Goal: Information Seeking & Learning: Learn about a topic

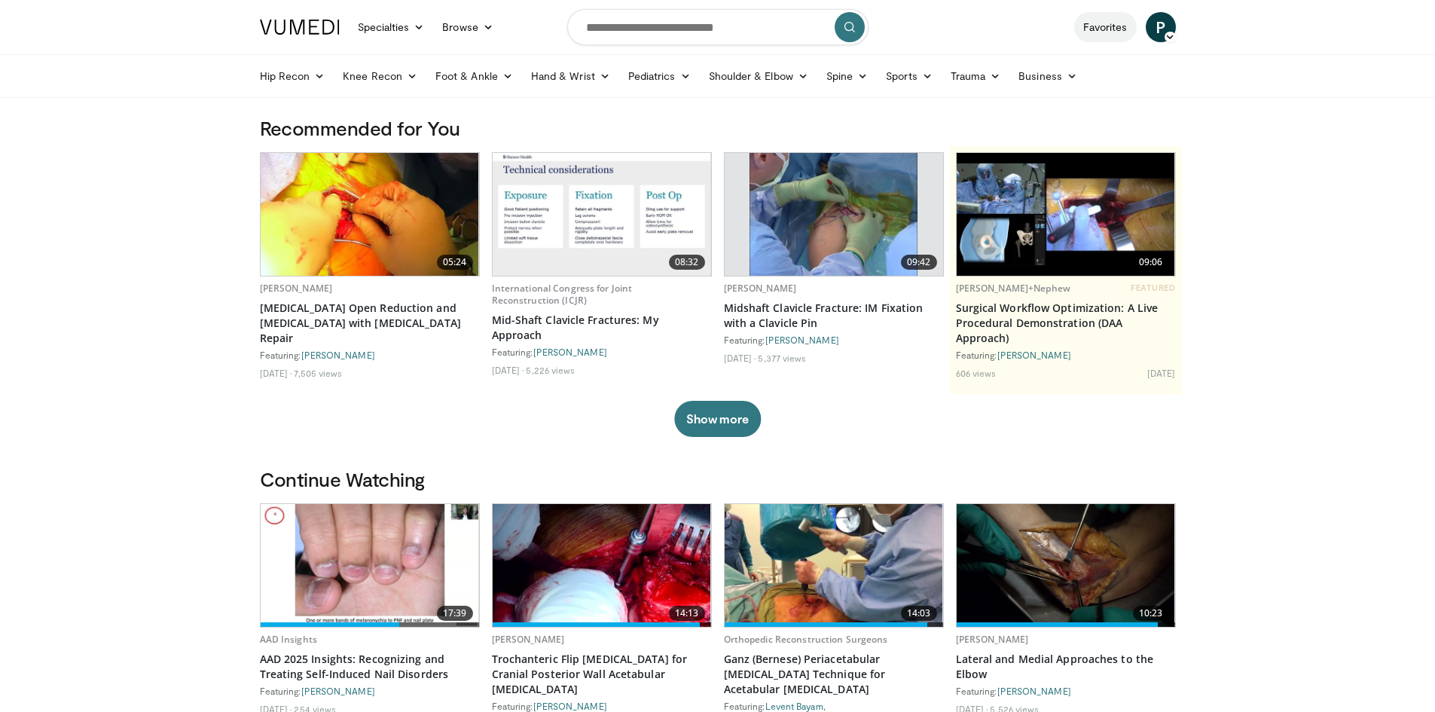
click at [1113, 16] on link "Favorites" at bounding box center [1105, 27] width 63 height 30
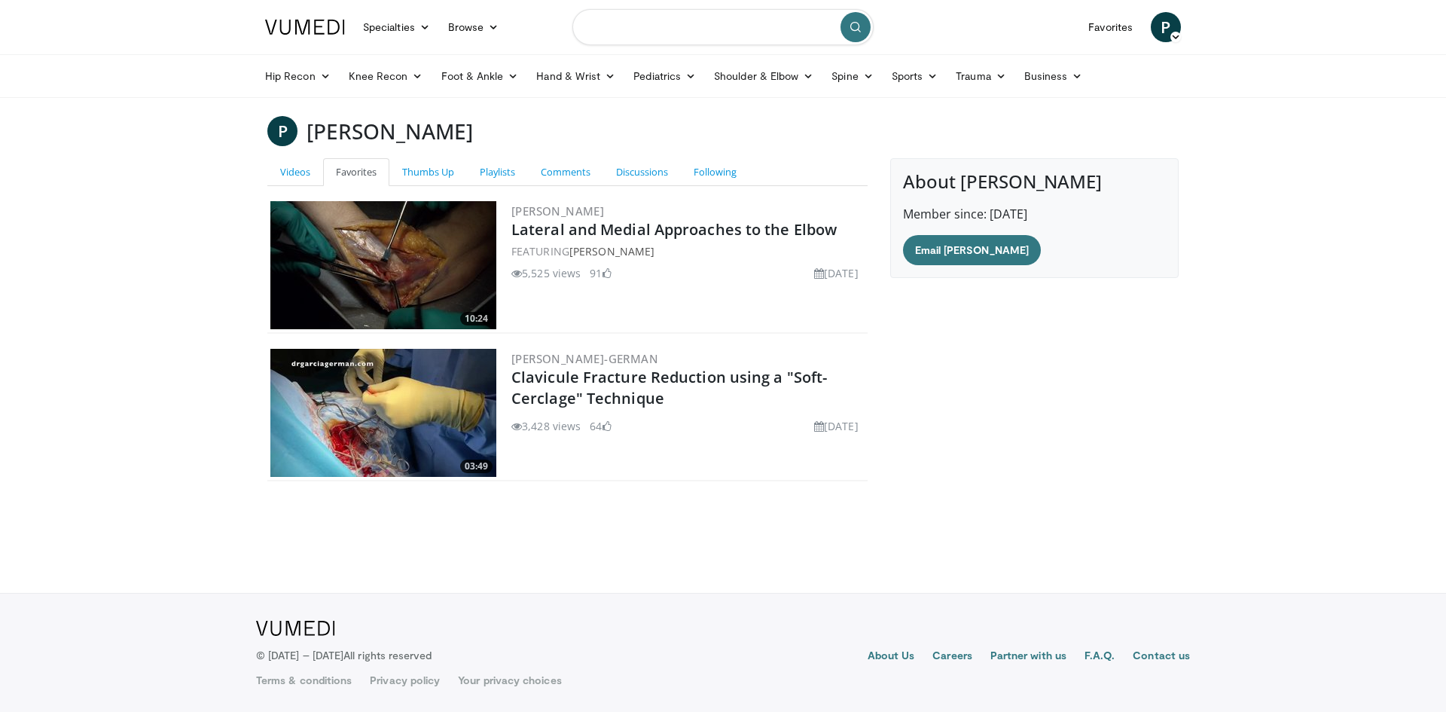
click at [676, 23] on input "Search topics, interventions" at bounding box center [722, 27] width 301 height 36
type input "**********"
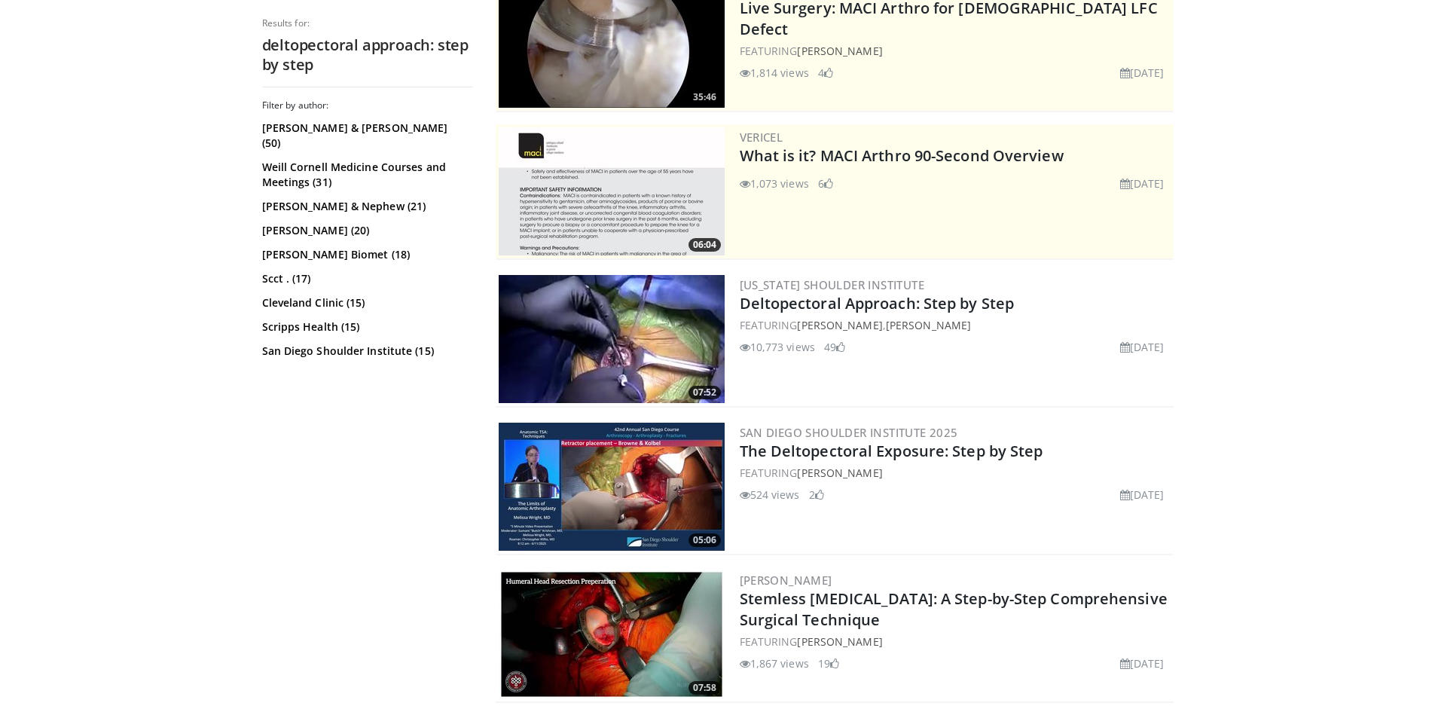
scroll to position [226, 0]
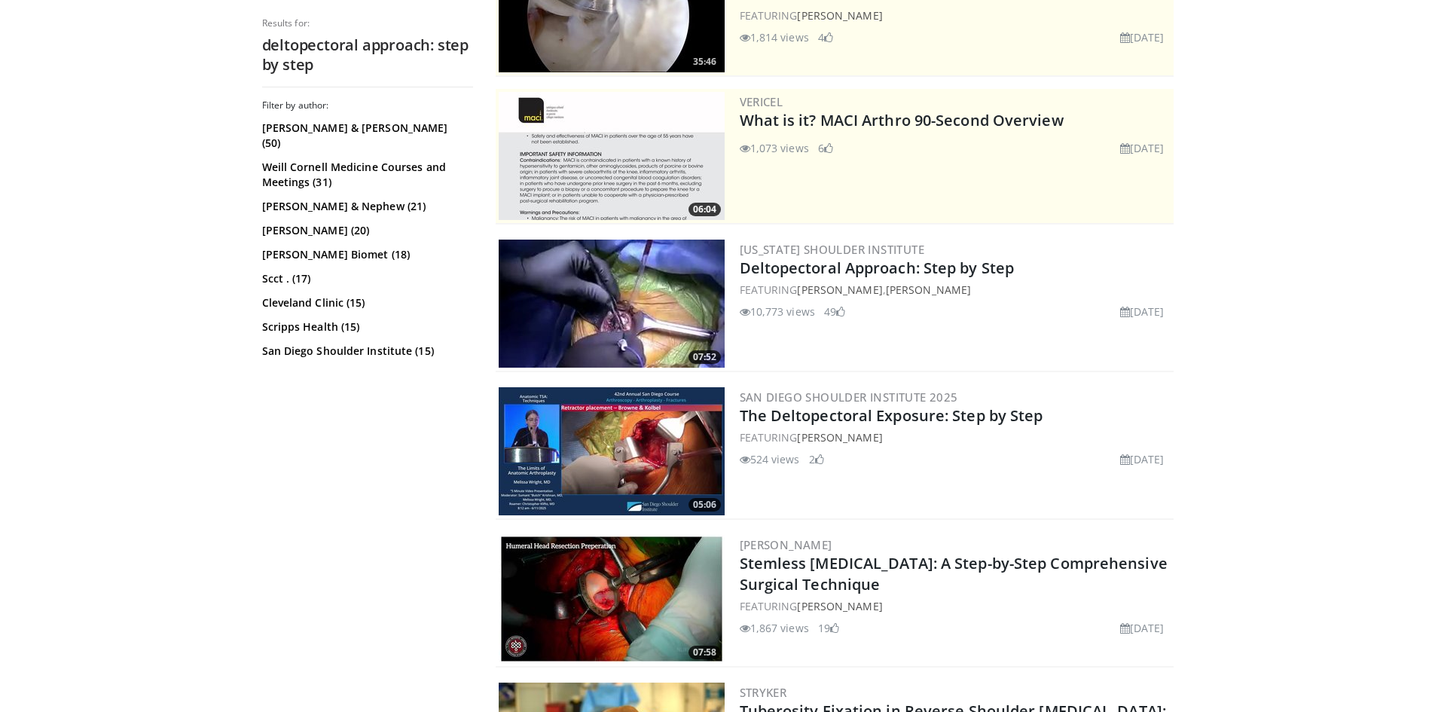
click at [633, 432] on img at bounding box center [612, 451] width 226 height 128
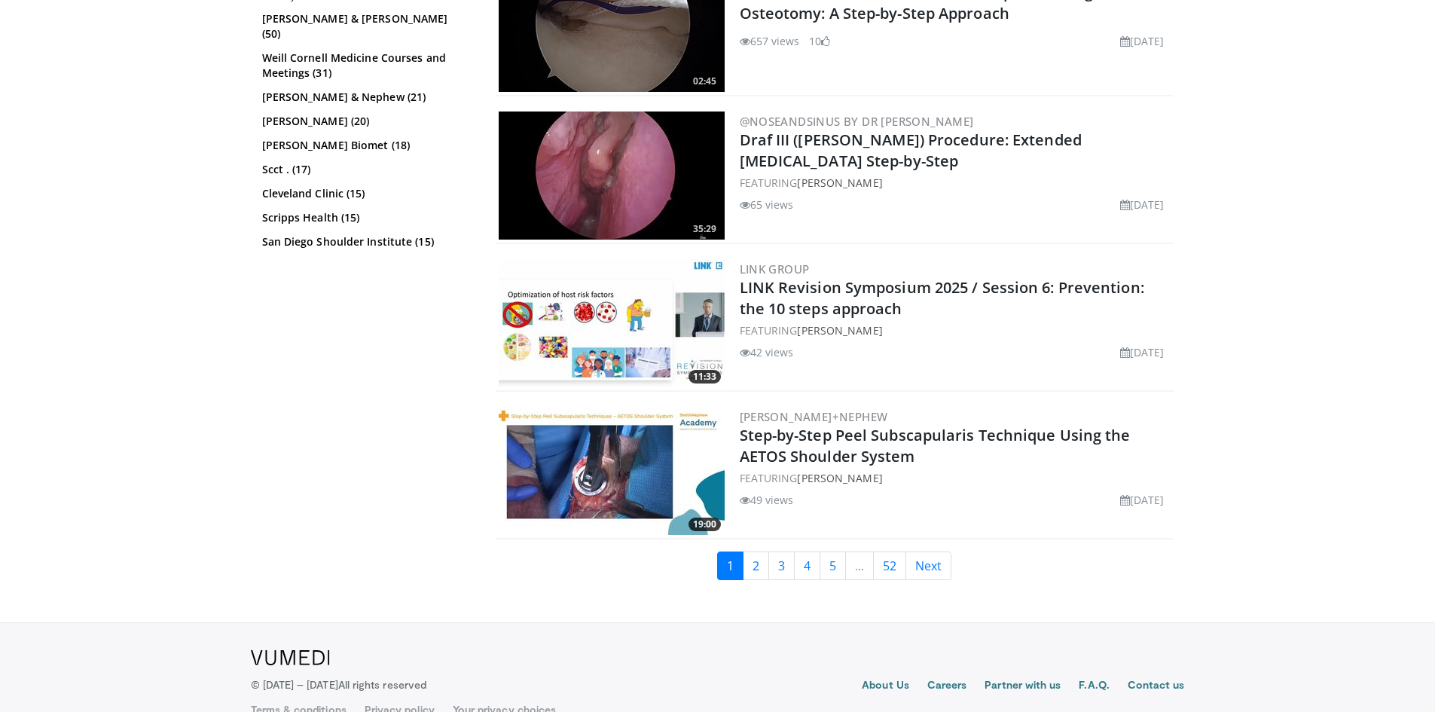
scroll to position [3483, 0]
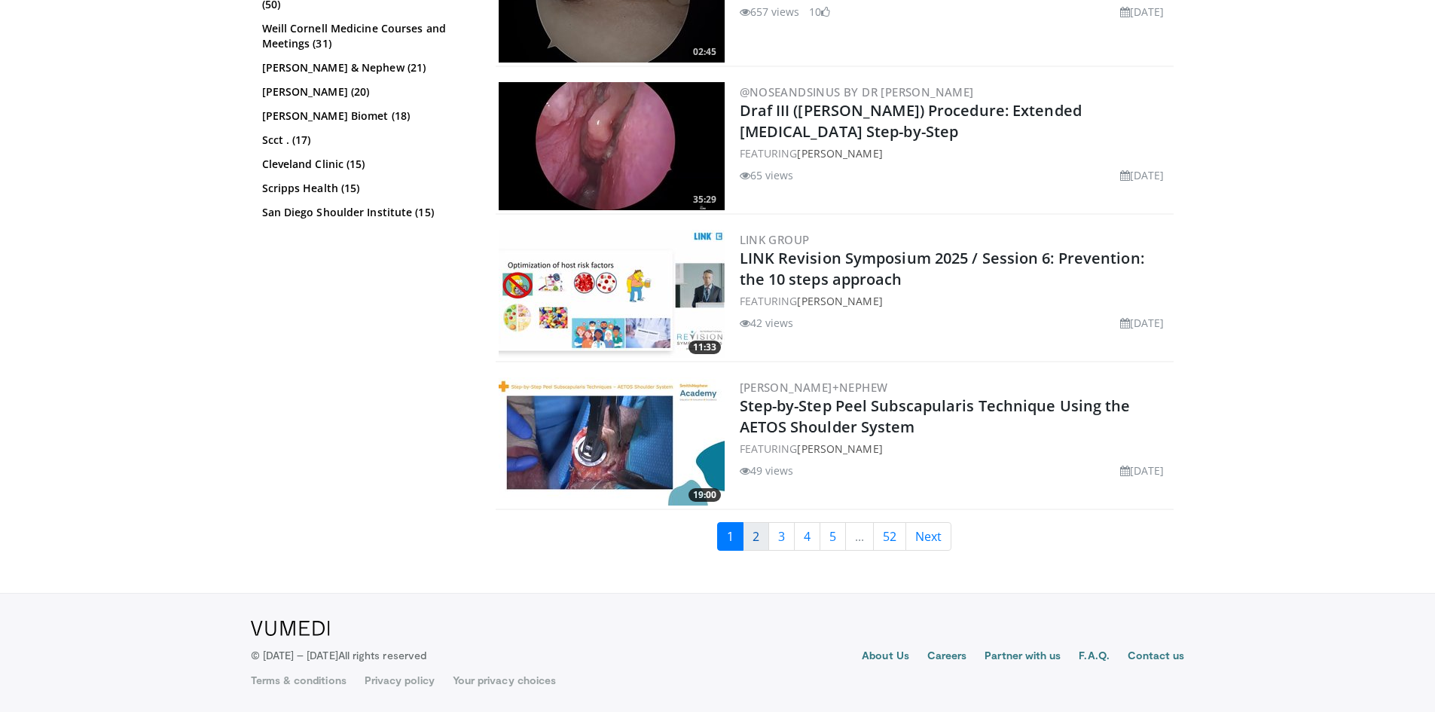
click at [758, 540] on link "2" at bounding box center [756, 536] width 26 height 29
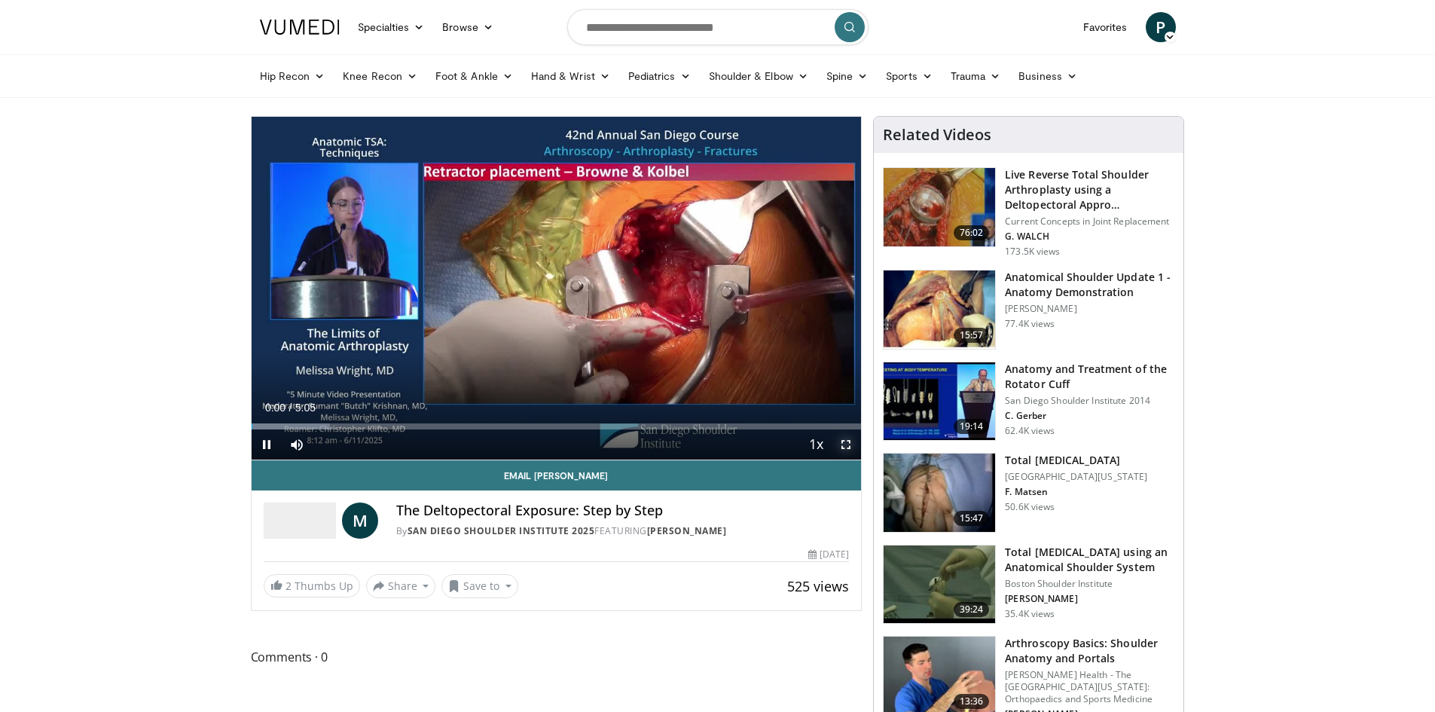
click at [846, 447] on span "Video Player" at bounding box center [846, 444] width 30 height 30
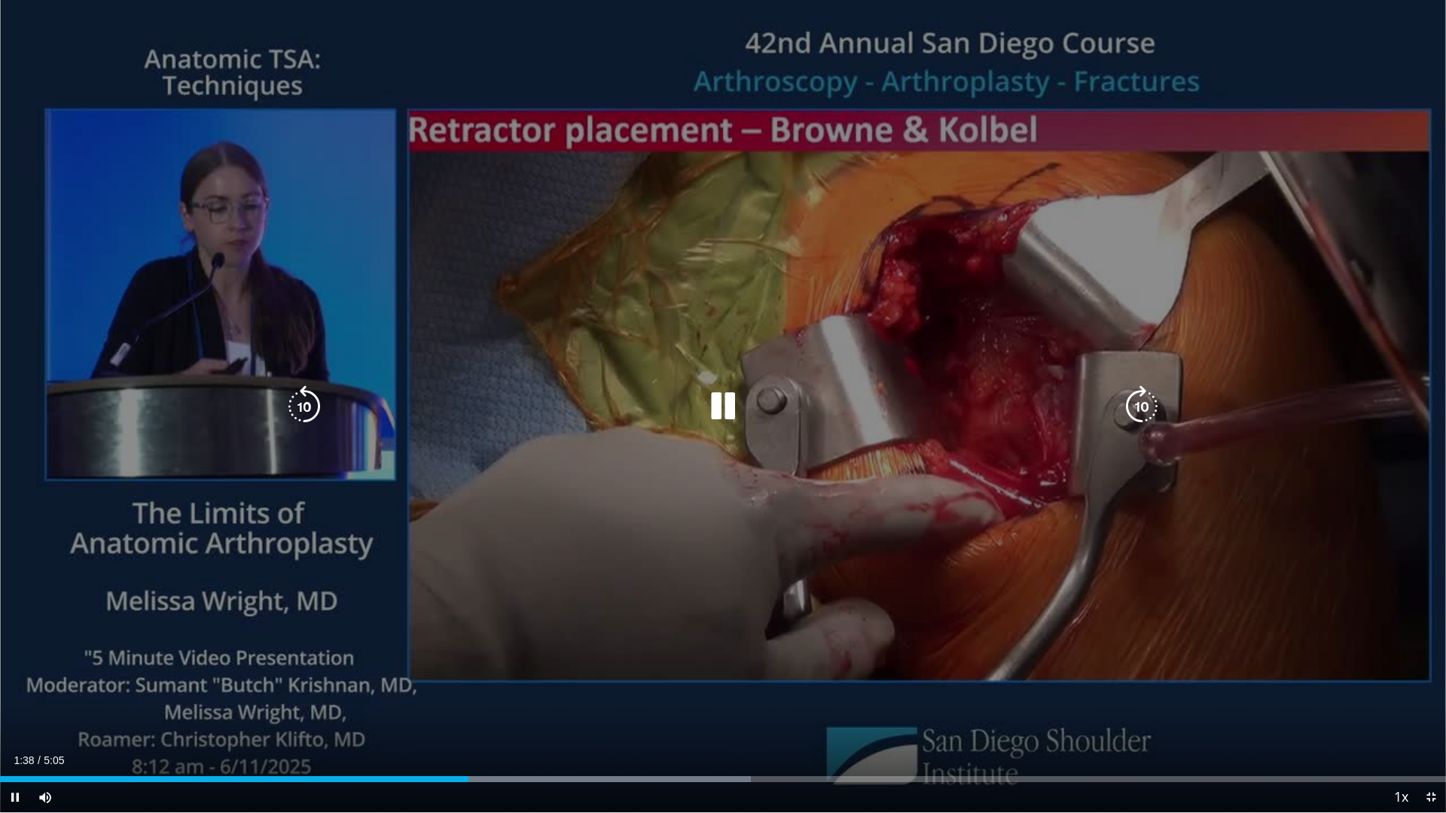
click at [722, 412] on icon "Video Player" at bounding box center [723, 407] width 42 height 42
click at [728, 405] on icon "Video Player" at bounding box center [723, 407] width 42 height 42
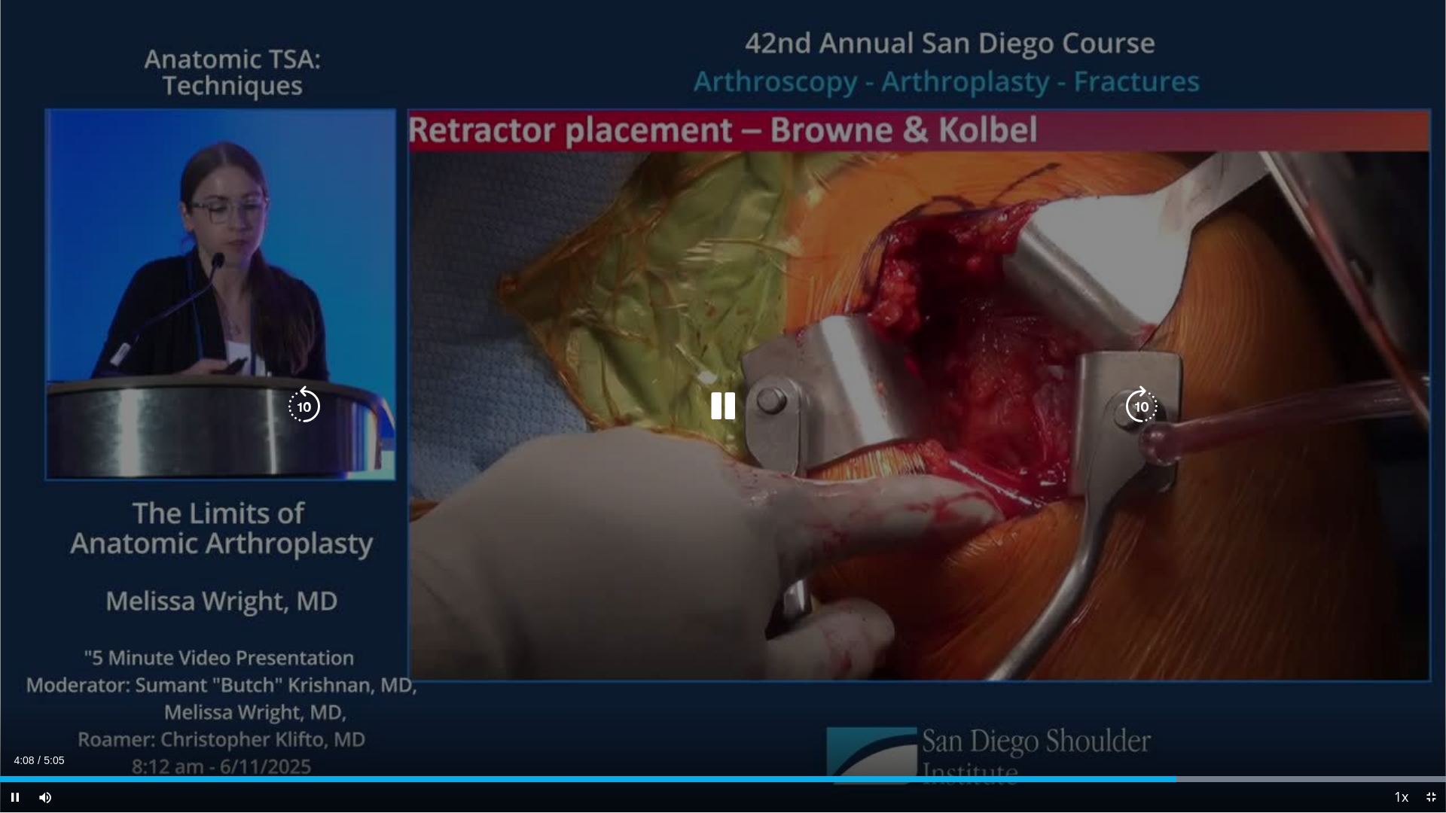
click at [719, 404] on icon "Video Player" at bounding box center [723, 407] width 42 height 42
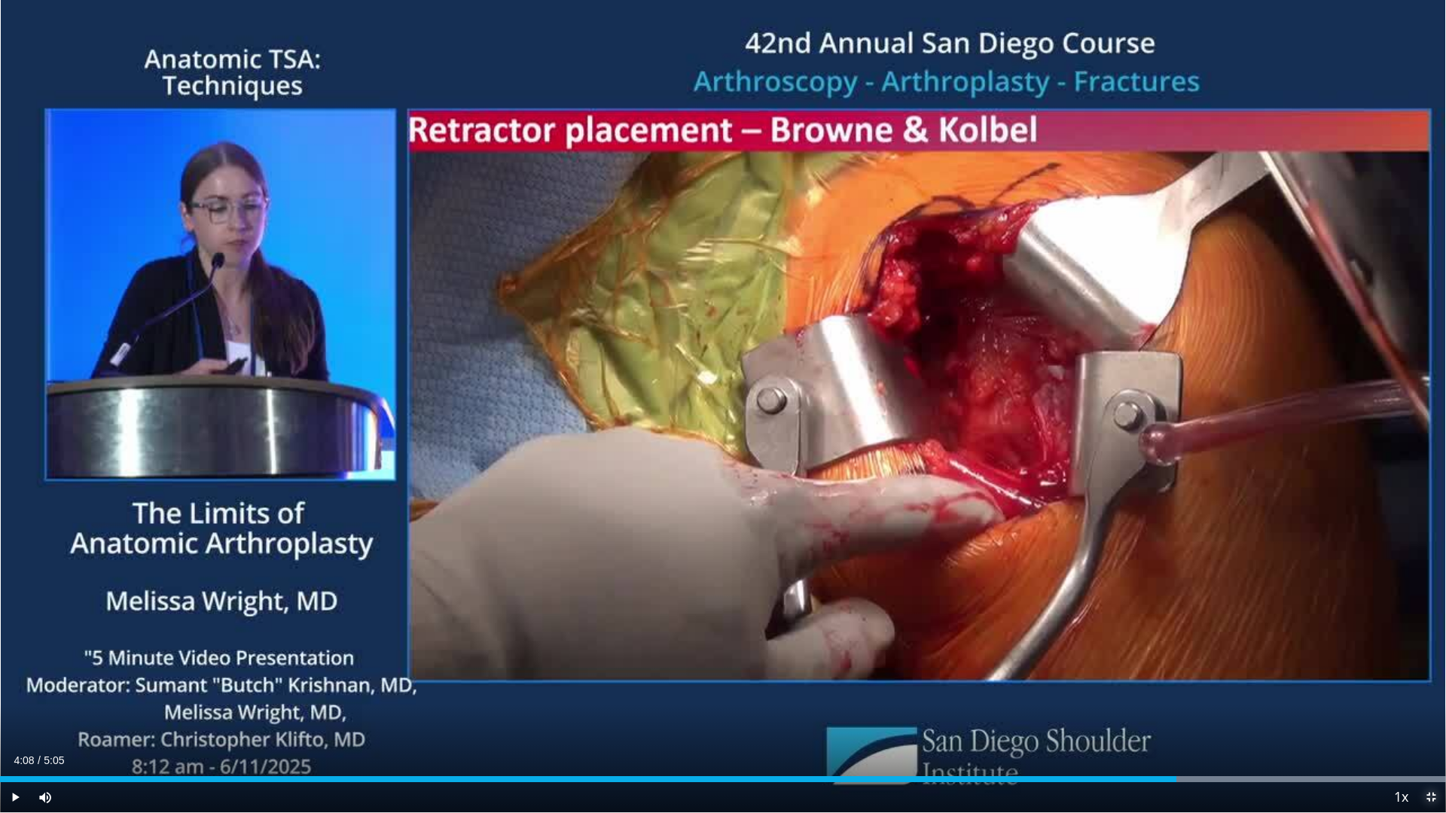
click at [1429, 711] on span "Video Player" at bounding box center [1431, 798] width 30 height 30
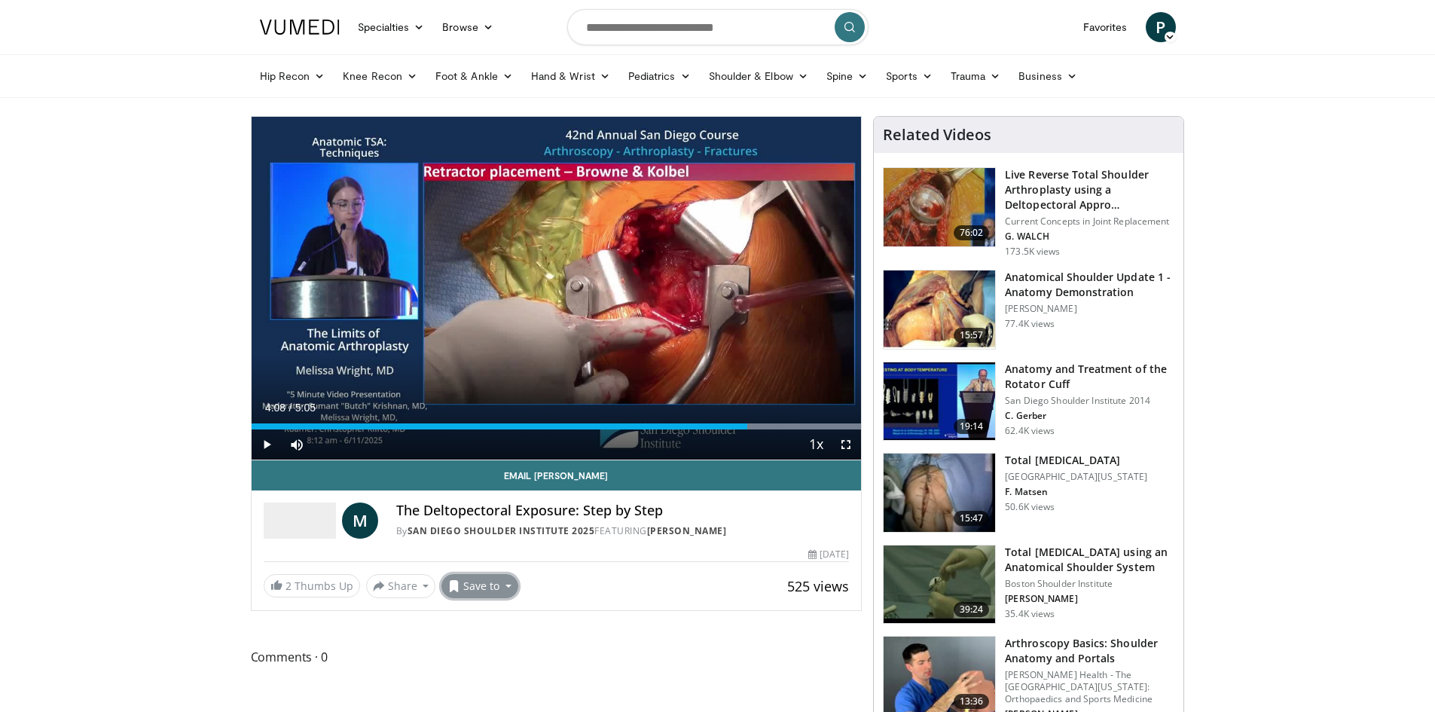
click at [465, 587] on button "Save to" at bounding box center [479, 586] width 77 height 24
click at [502, 616] on span "Add to Favorites" at bounding box center [506, 618] width 93 height 17
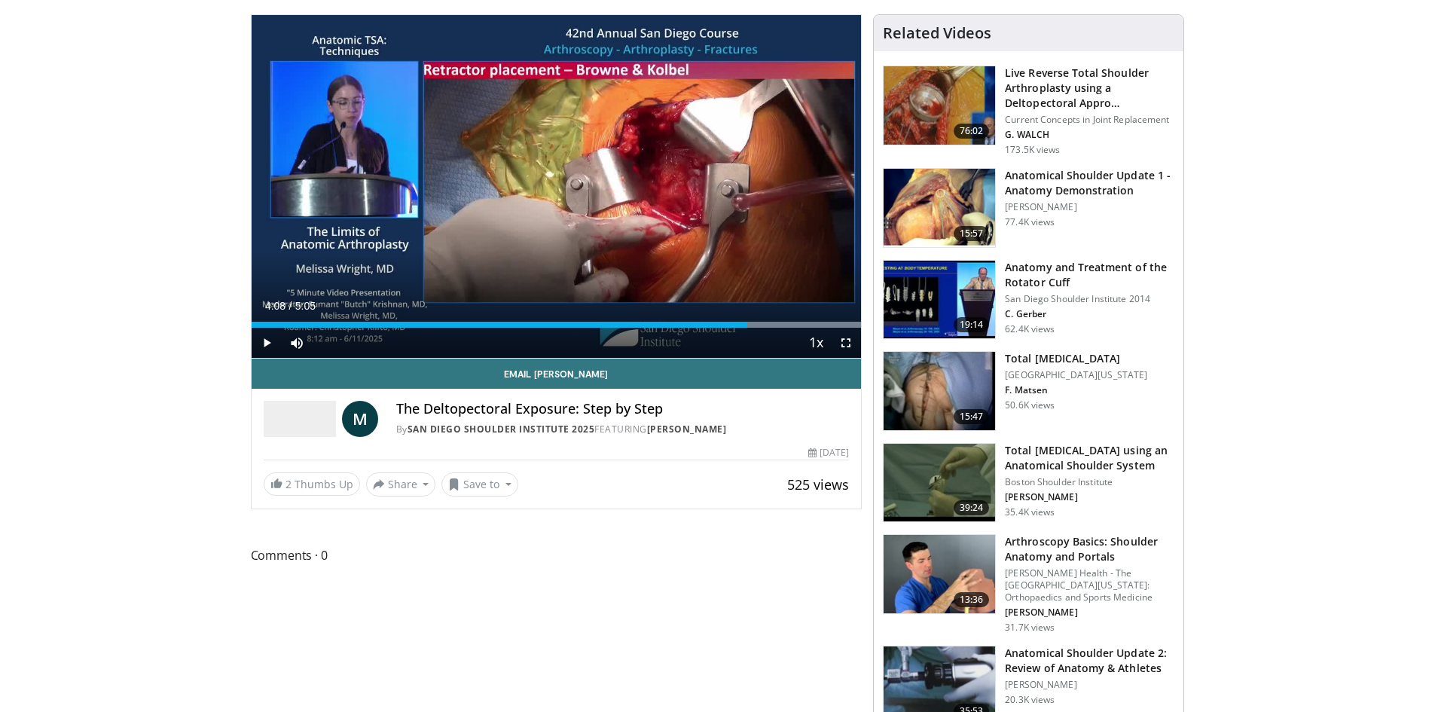
scroll to position [75, 0]
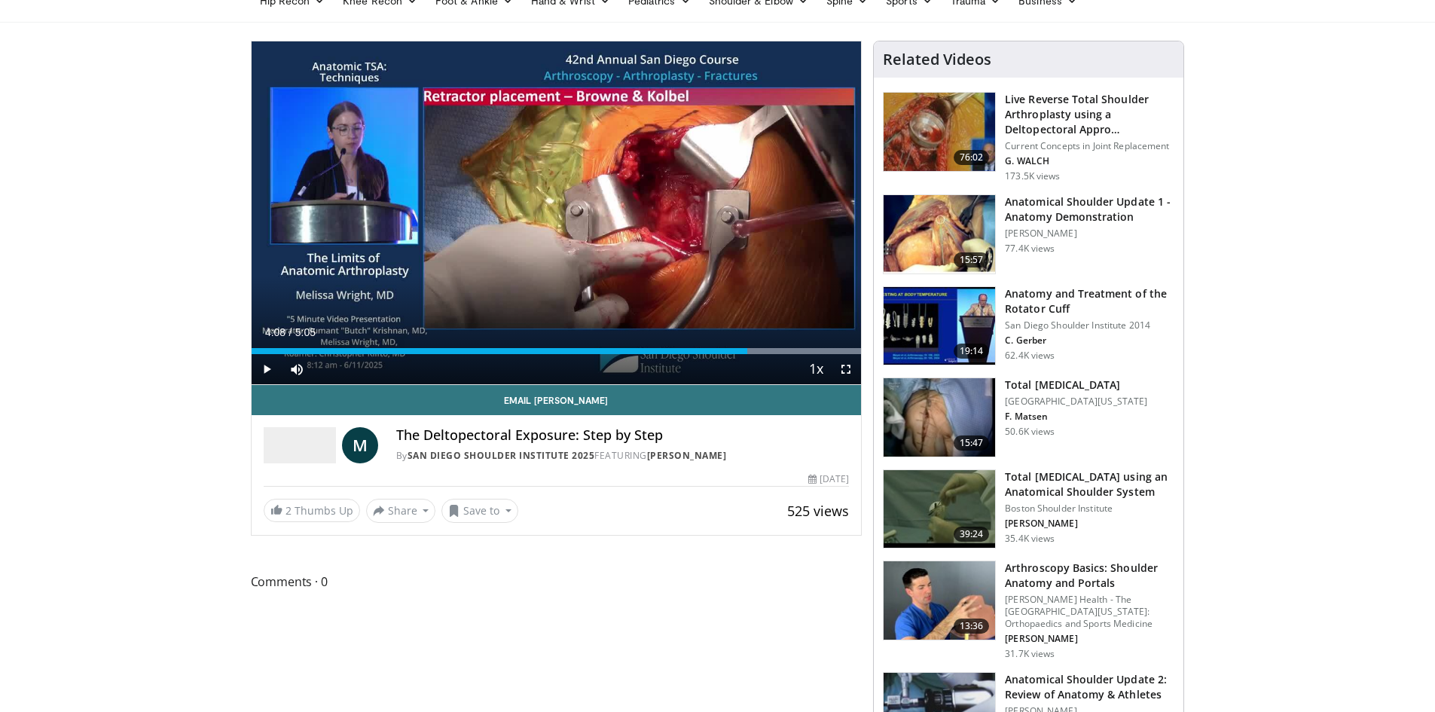
click at [925, 232] on img at bounding box center [938, 234] width 111 height 78
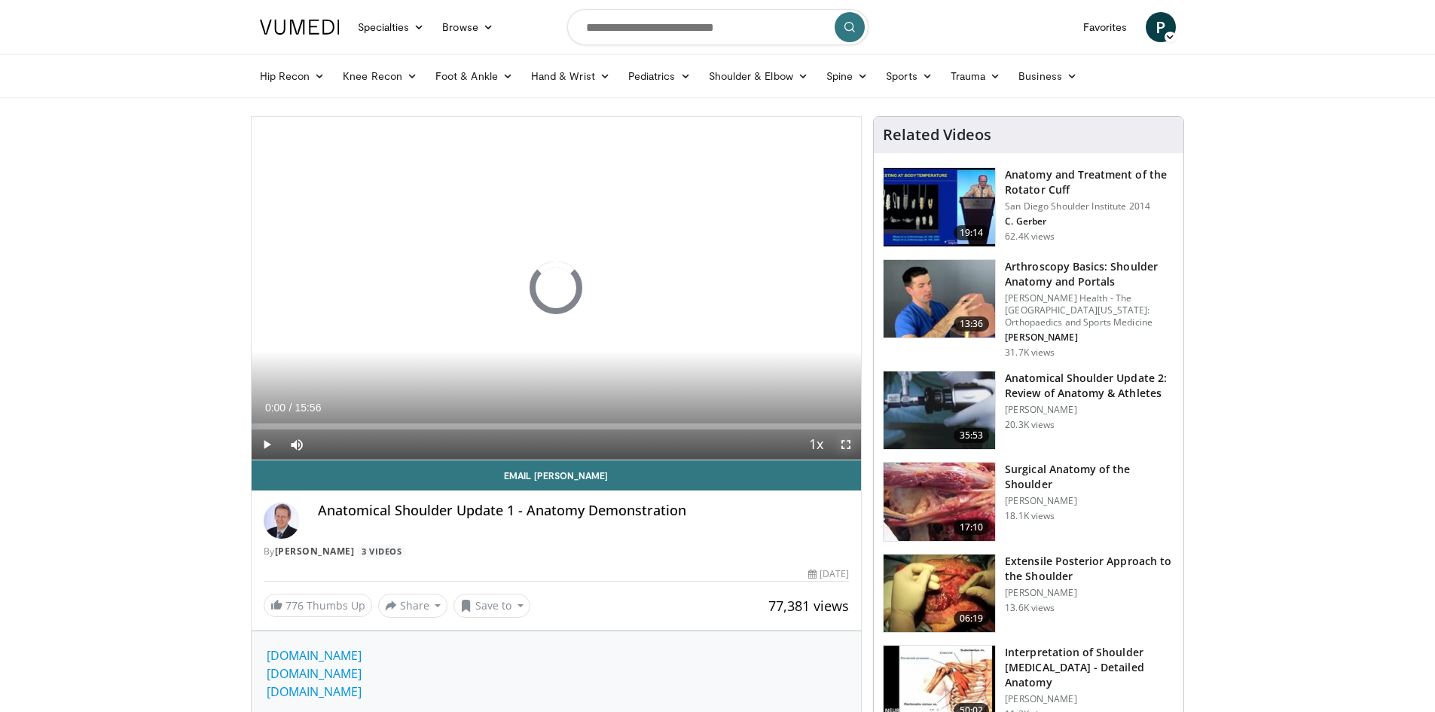
click at [847, 439] on span "Video Player" at bounding box center [846, 444] width 30 height 30
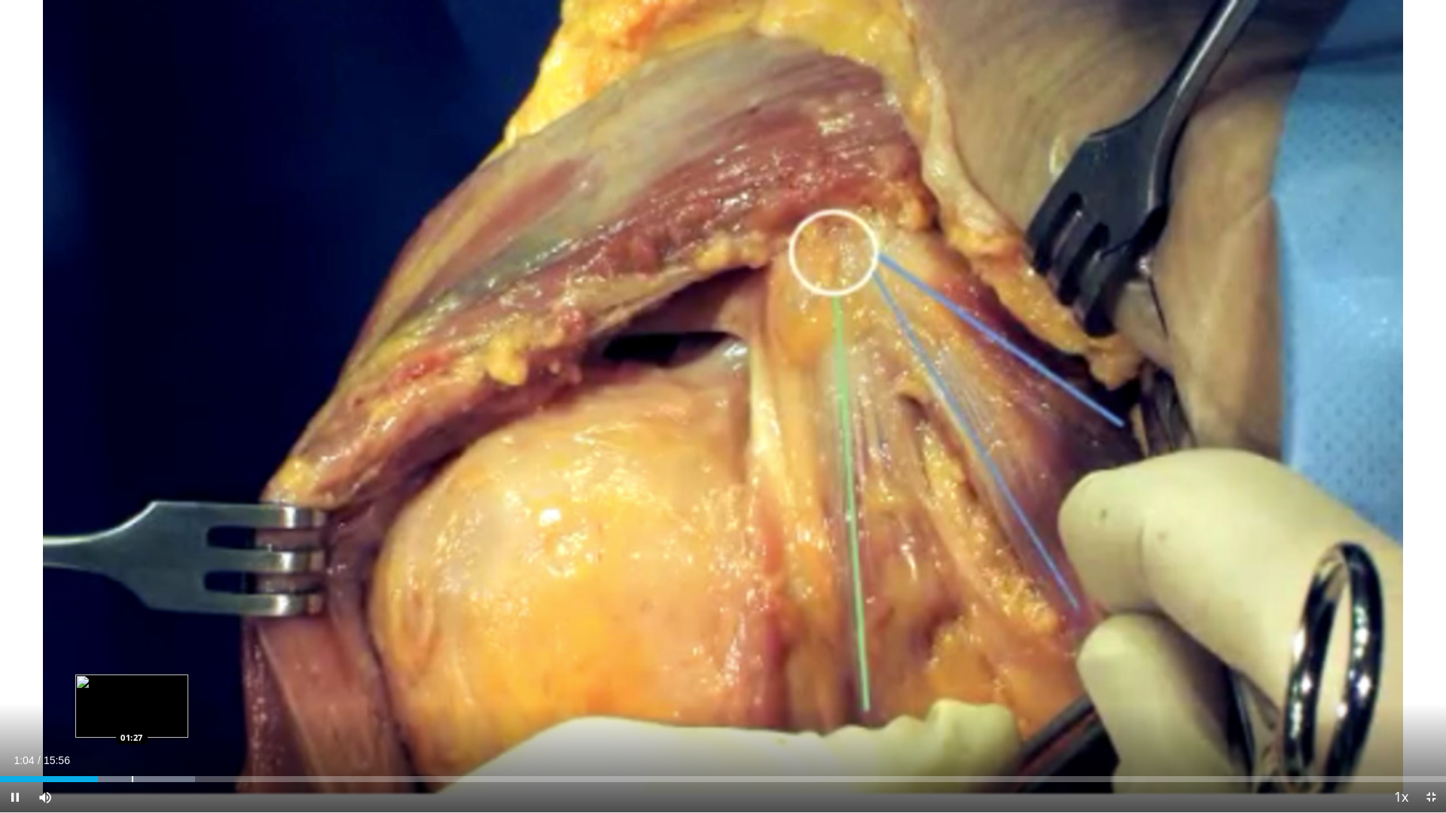
click at [132, 711] on div "Loaded : 13.47% 01:04 01:27" at bounding box center [723, 775] width 1446 height 14
click at [166, 711] on div "Progress Bar" at bounding box center [167, 780] width 2 height 6
click at [211, 711] on div "Progress Bar" at bounding box center [212, 780] width 2 height 6
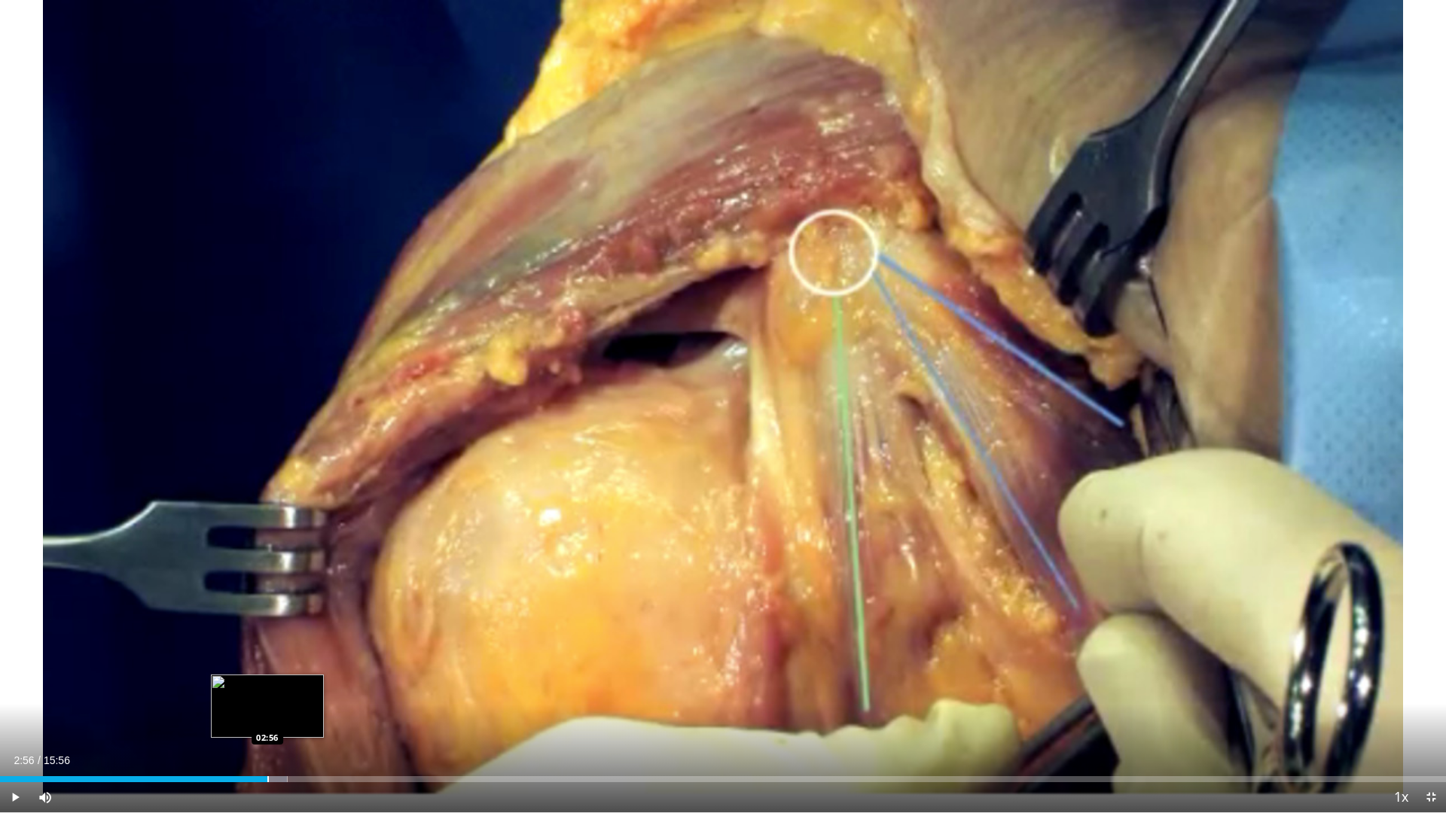
click at [267, 711] on div "Progress Bar" at bounding box center [268, 780] width 2 height 6
click at [1434, 711] on span "Video Player" at bounding box center [1431, 798] width 30 height 30
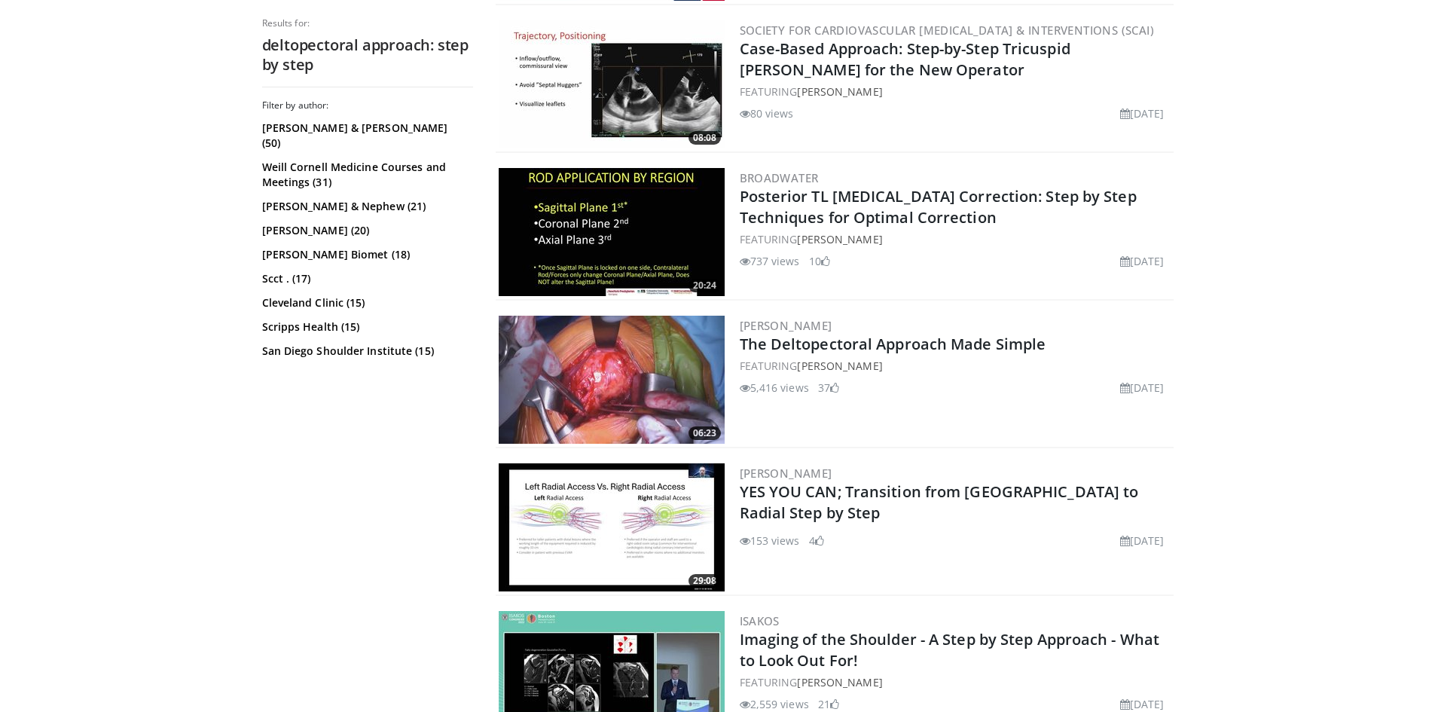
scroll to position [1883, 0]
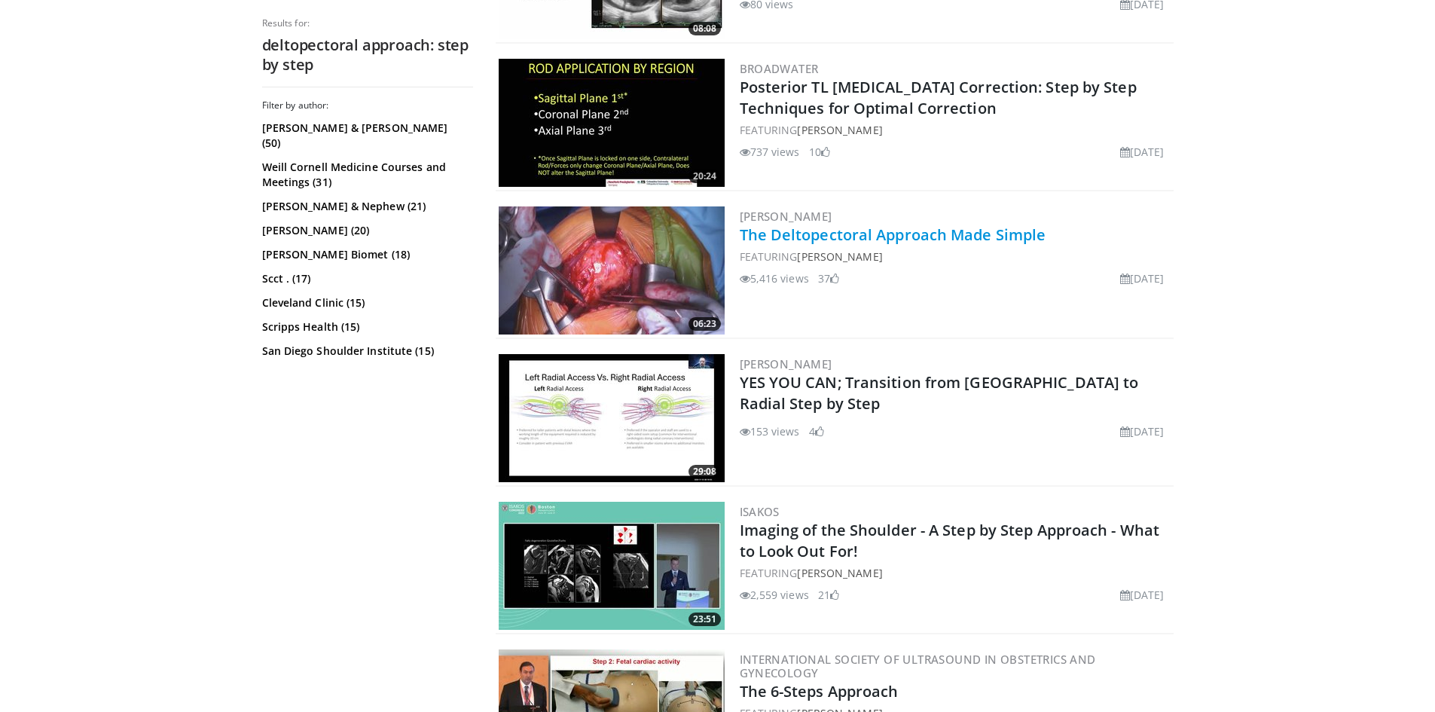
click at [885, 240] on link "The Deltopectoral Approach Made Simple" at bounding box center [893, 234] width 307 height 20
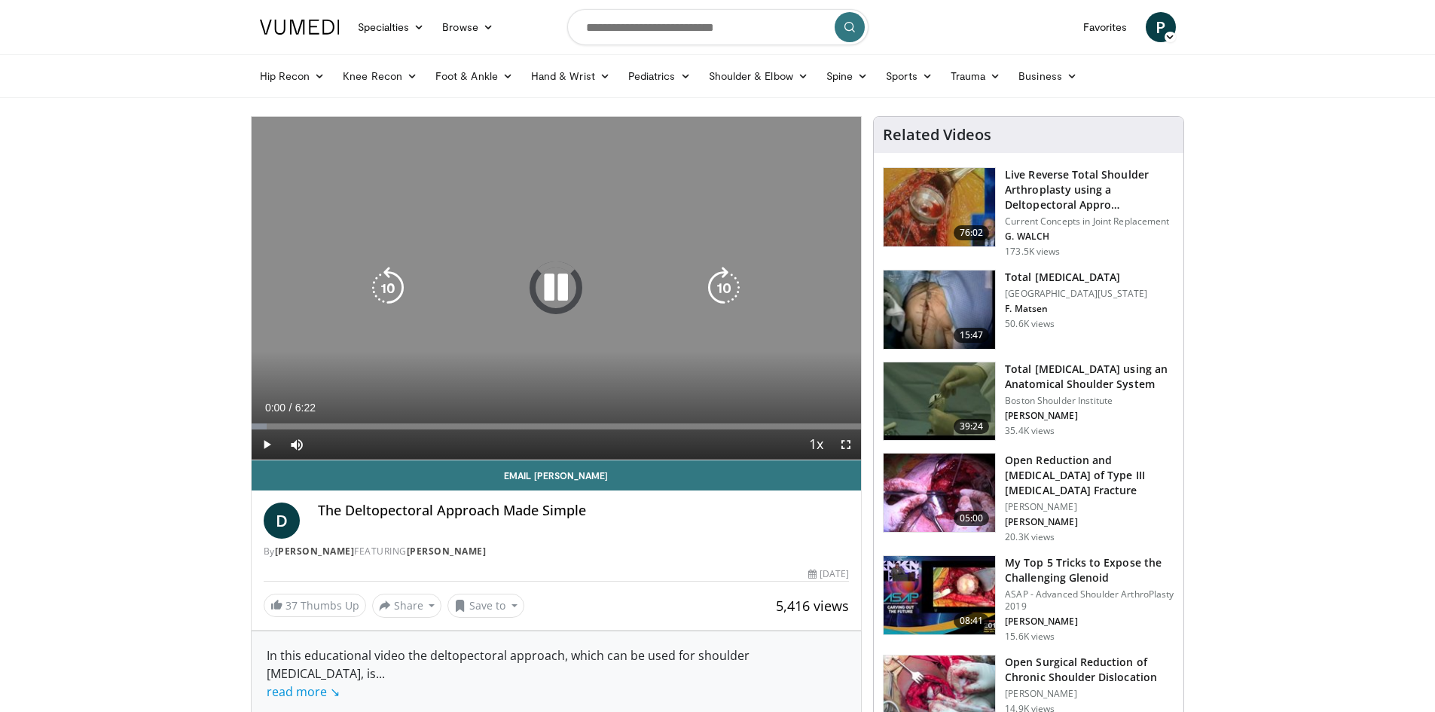
click at [560, 296] on icon "Video Player" at bounding box center [556, 288] width 42 height 42
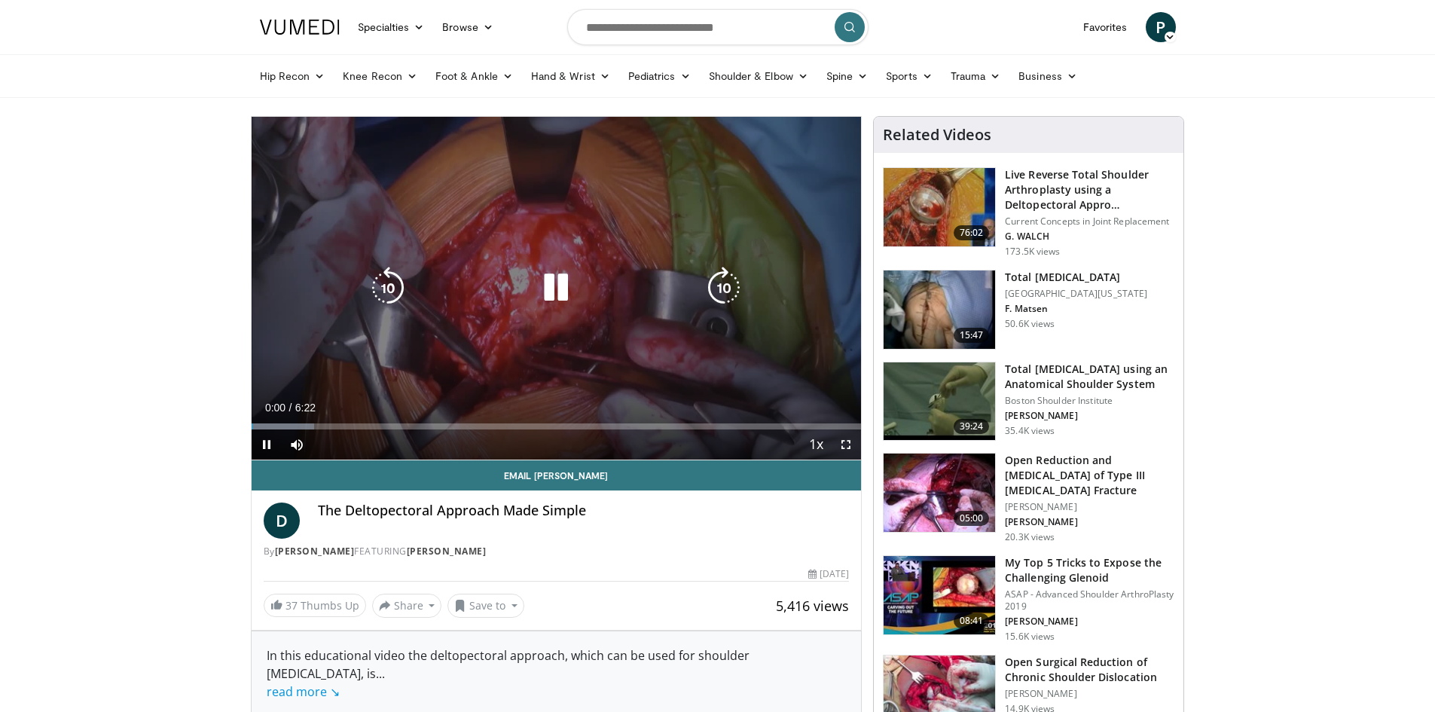
click at [552, 288] on icon "Video Player" at bounding box center [556, 288] width 42 height 42
click at [482, 310] on div "10 seconds Tap to unmute" at bounding box center [557, 288] width 610 height 343
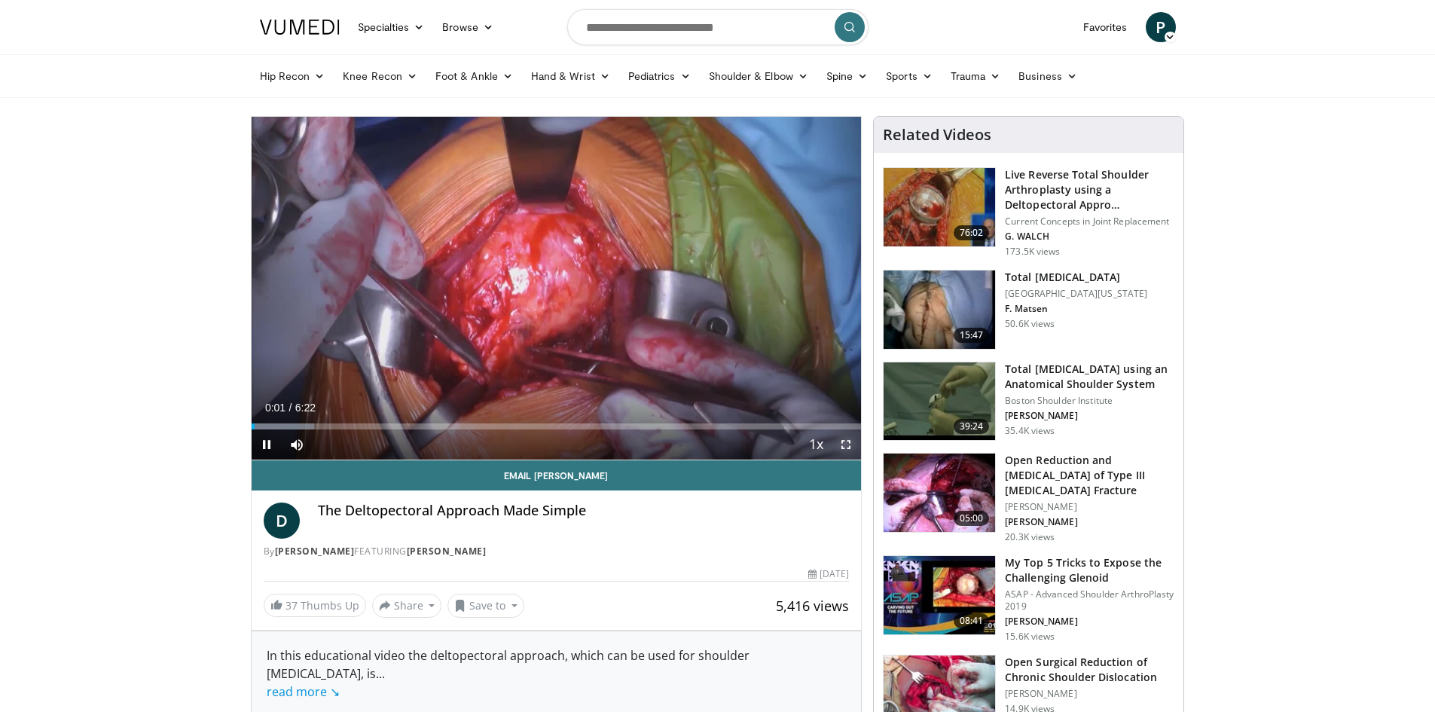
click at [848, 444] on span "Video Player" at bounding box center [846, 444] width 30 height 30
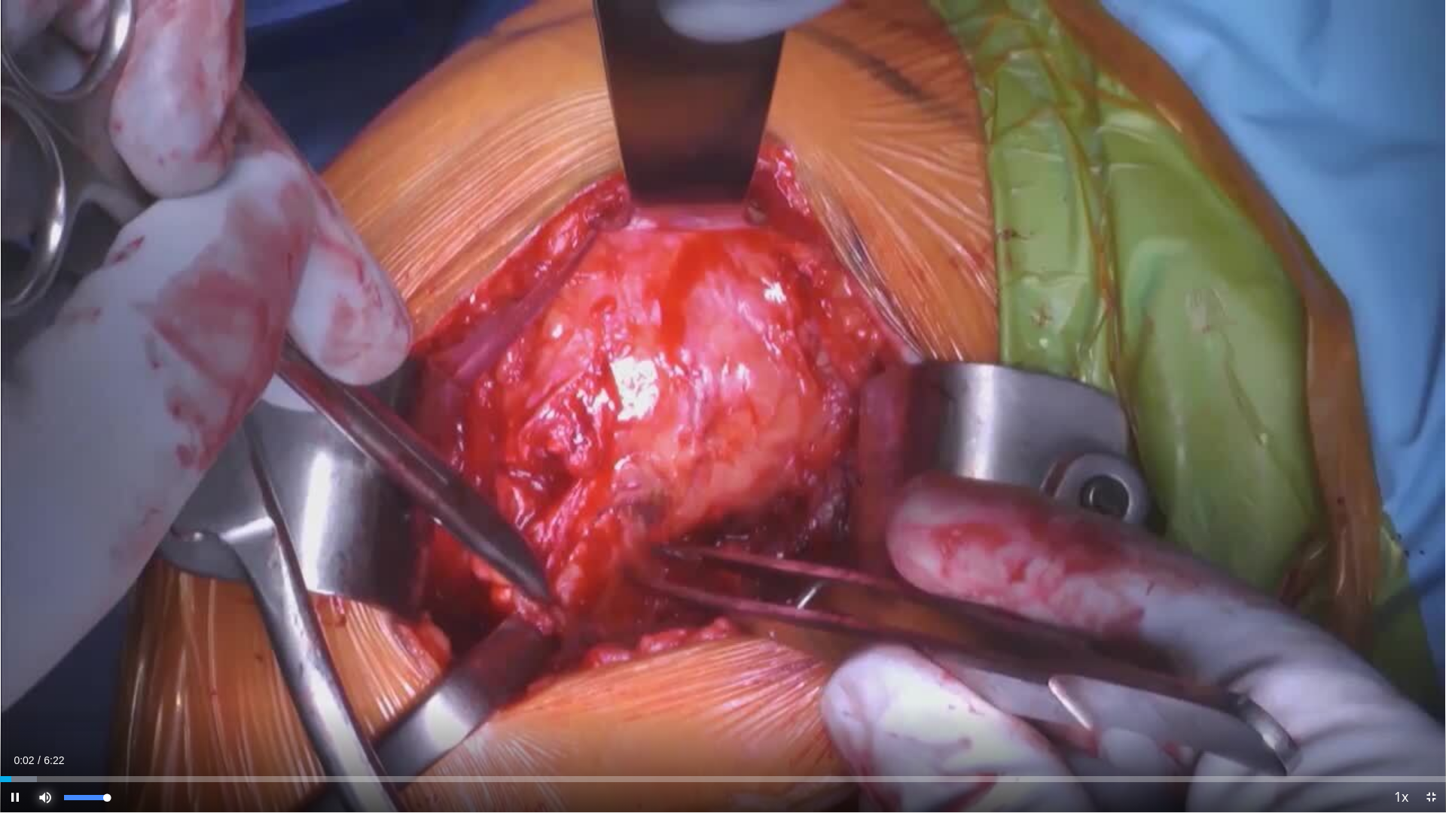
click at [50, 711] on span "Video Player" at bounding box center [45, 798] width 30 height 30
click at [10, 711] on span "Video Player" at bounding box center [15, 798] width 30 height 30
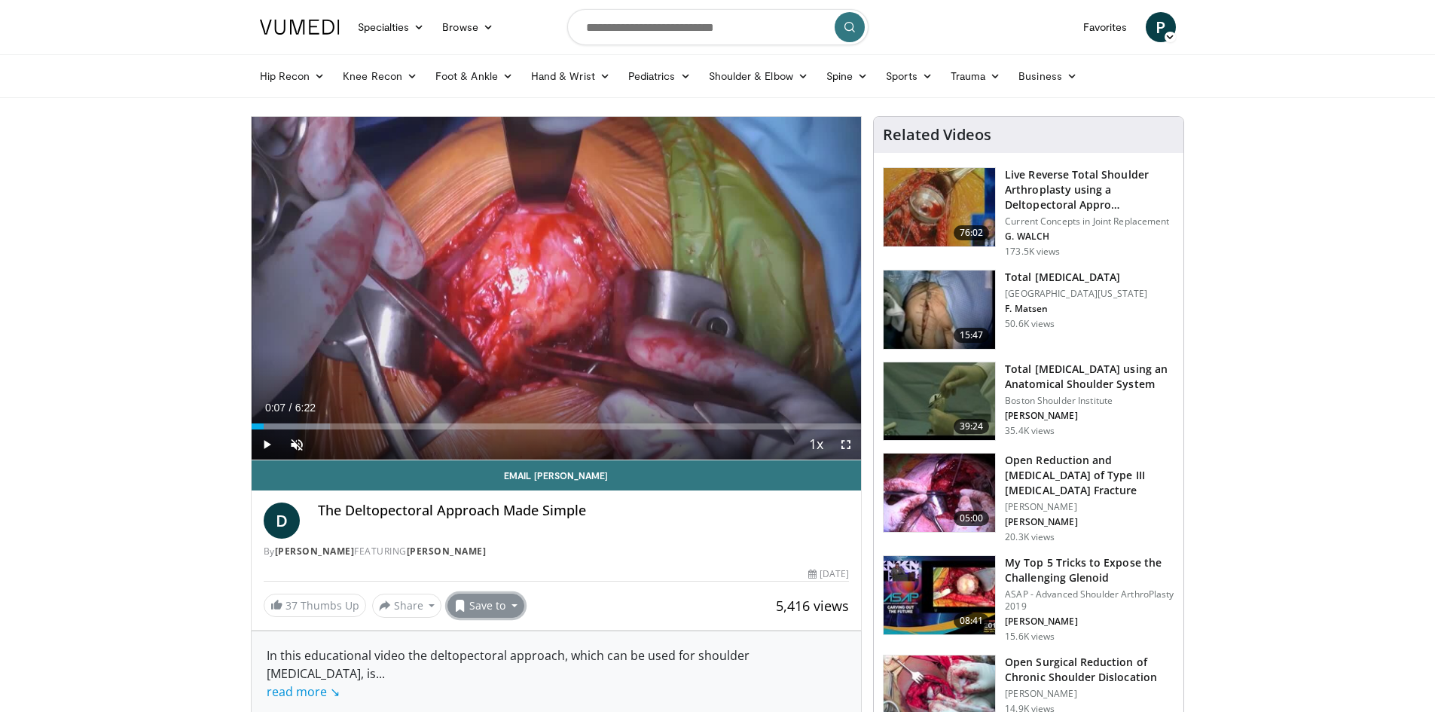
click at [501, 597] on button "Save to" at bounding box center [485, 605] width 77 height 24
click at [489, 642] on span "Add to Favorites" at bounding box center [512, 638] width 93 height 17
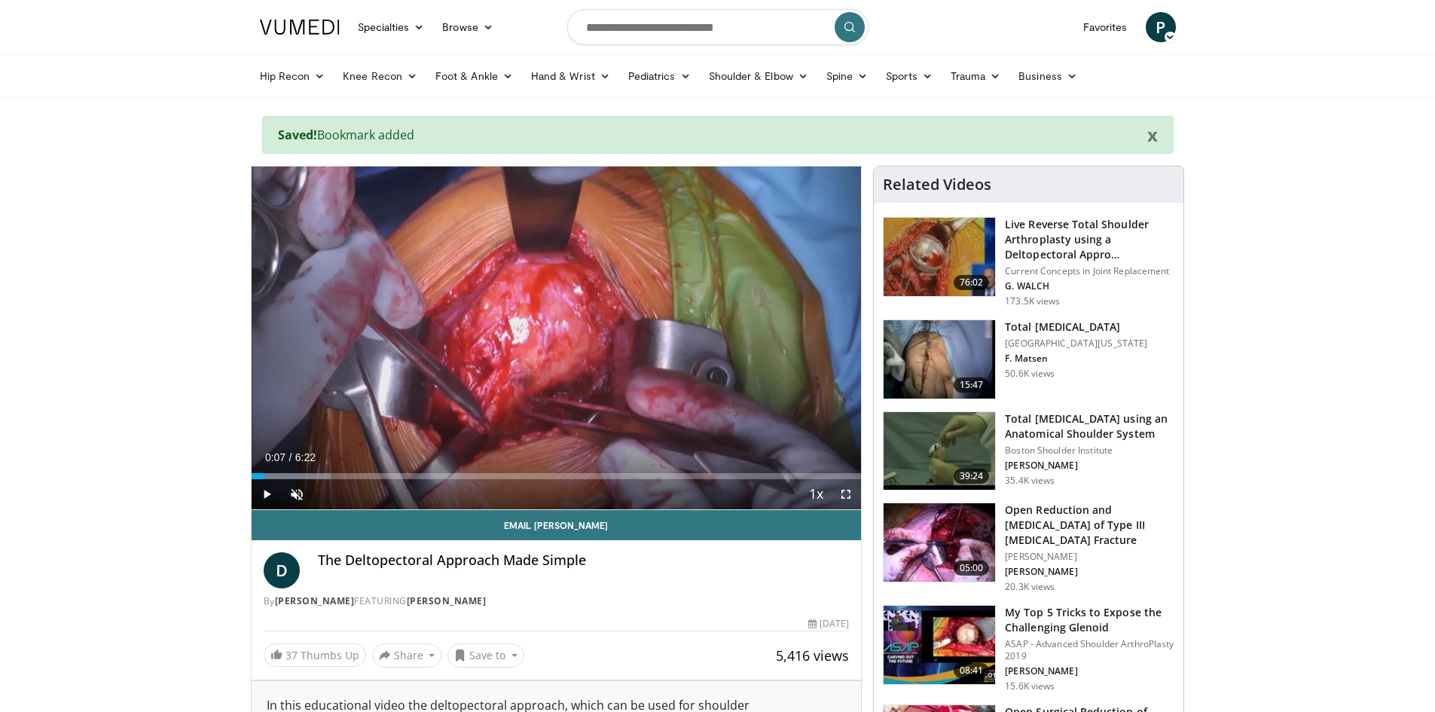
click at [1167, 36] on icon at bounding box center [1169, 37] width 11 height 11
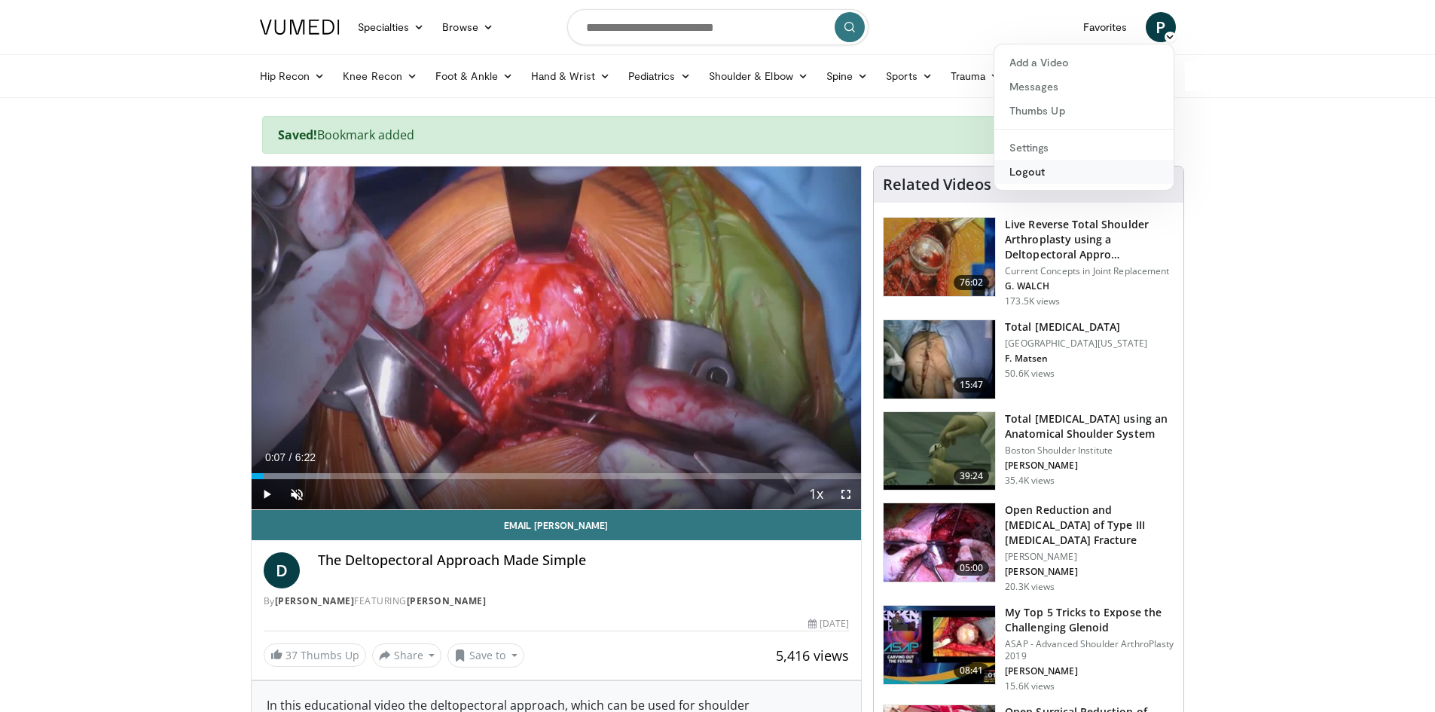
click at [1071, 179] on link "Logout" at bounding box center [1083, 172] width 179 height 24
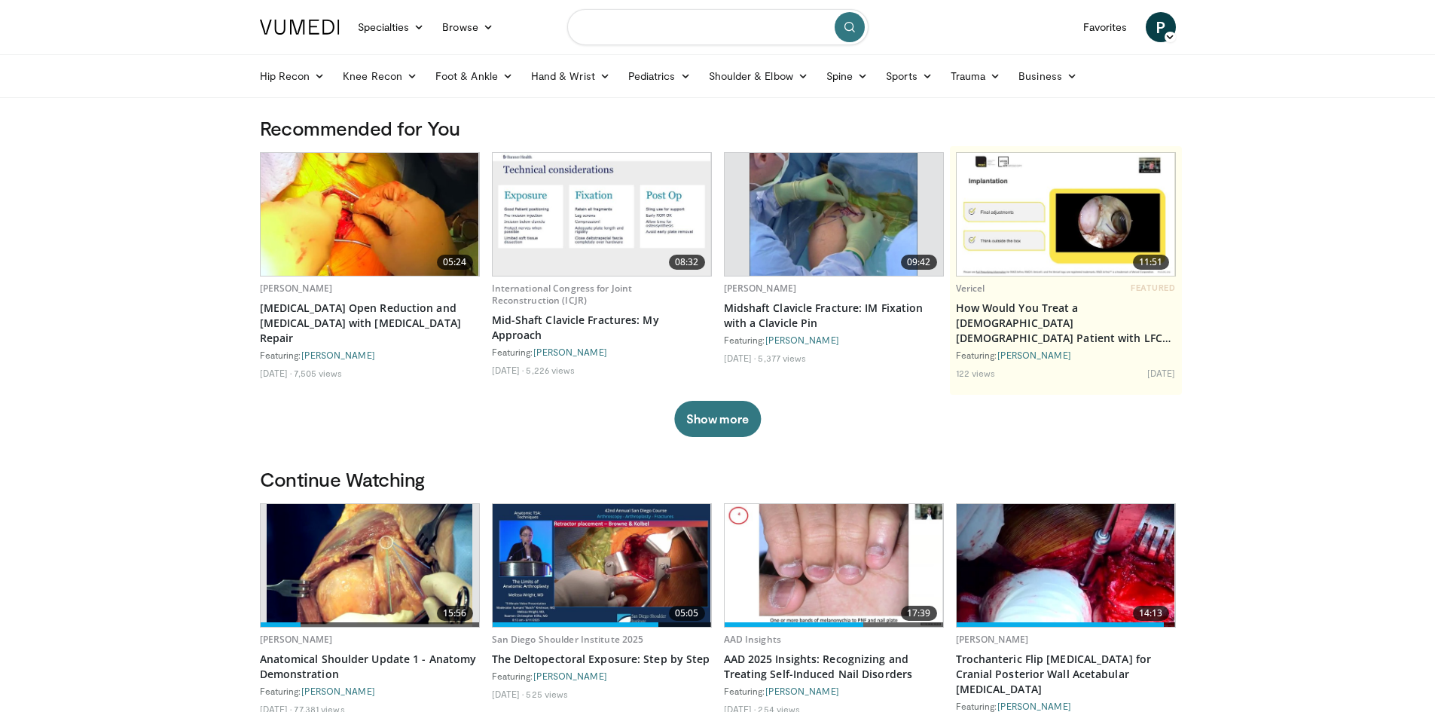
click at [700, 38] on input "Search topics, interventions" at bounding box center [717, 27] width 301 height 36
type input "**********"
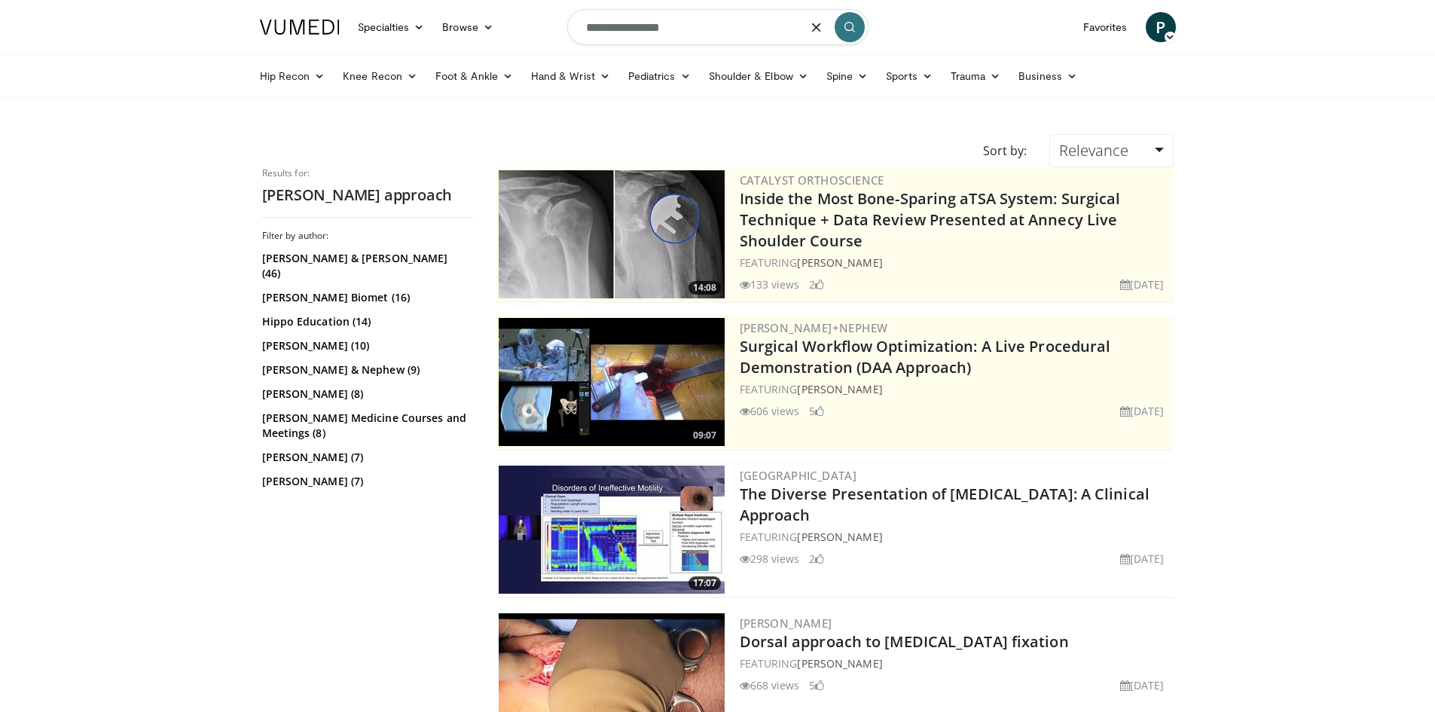
drag, startPoint x: 699, startPoint y: 33, endPoint x: 305, endPoint y: -2, distance: 395.5
click at [305, 0] on html "Specialties Adult & Family Medicine Allergy, Asthma, Immunology Anesthesiology …" at bounding box center [717, 356] width 1435 height 712
type input "**********"
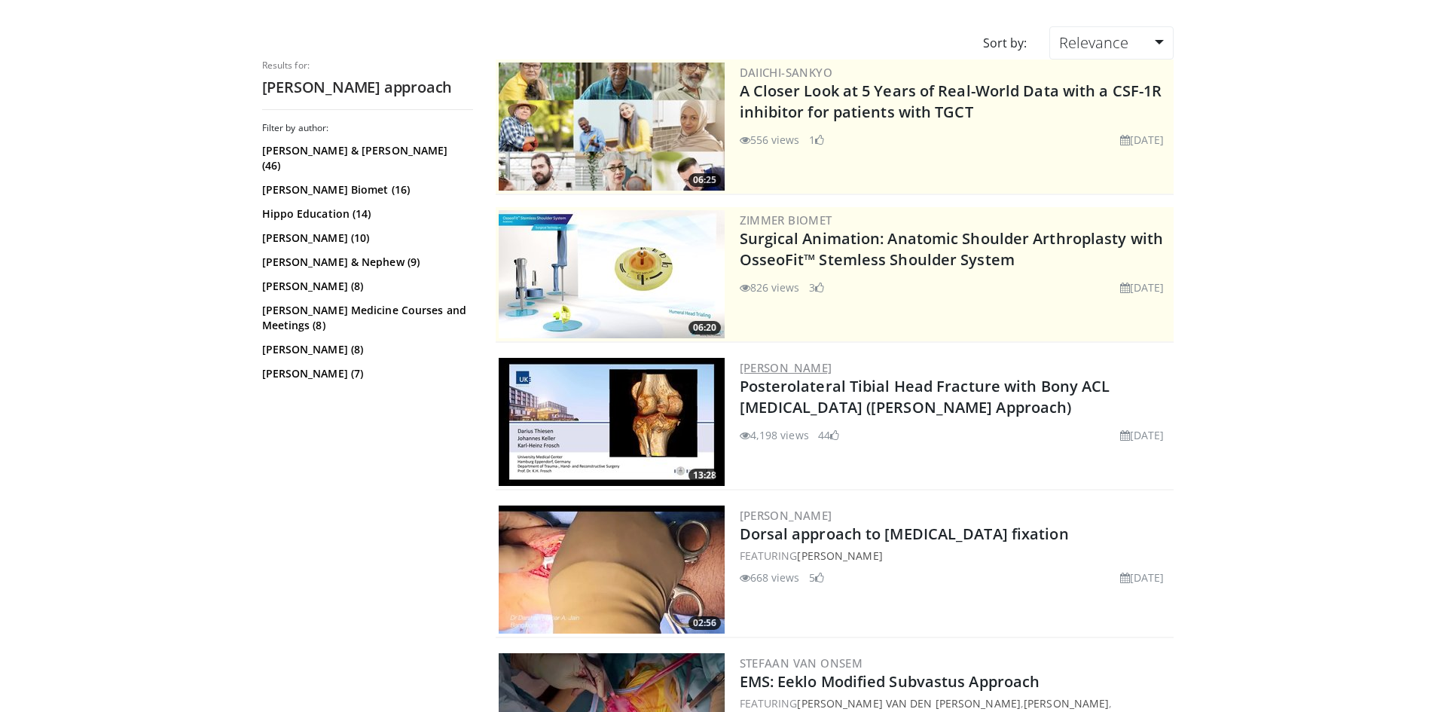
scroll to position [151, 0]
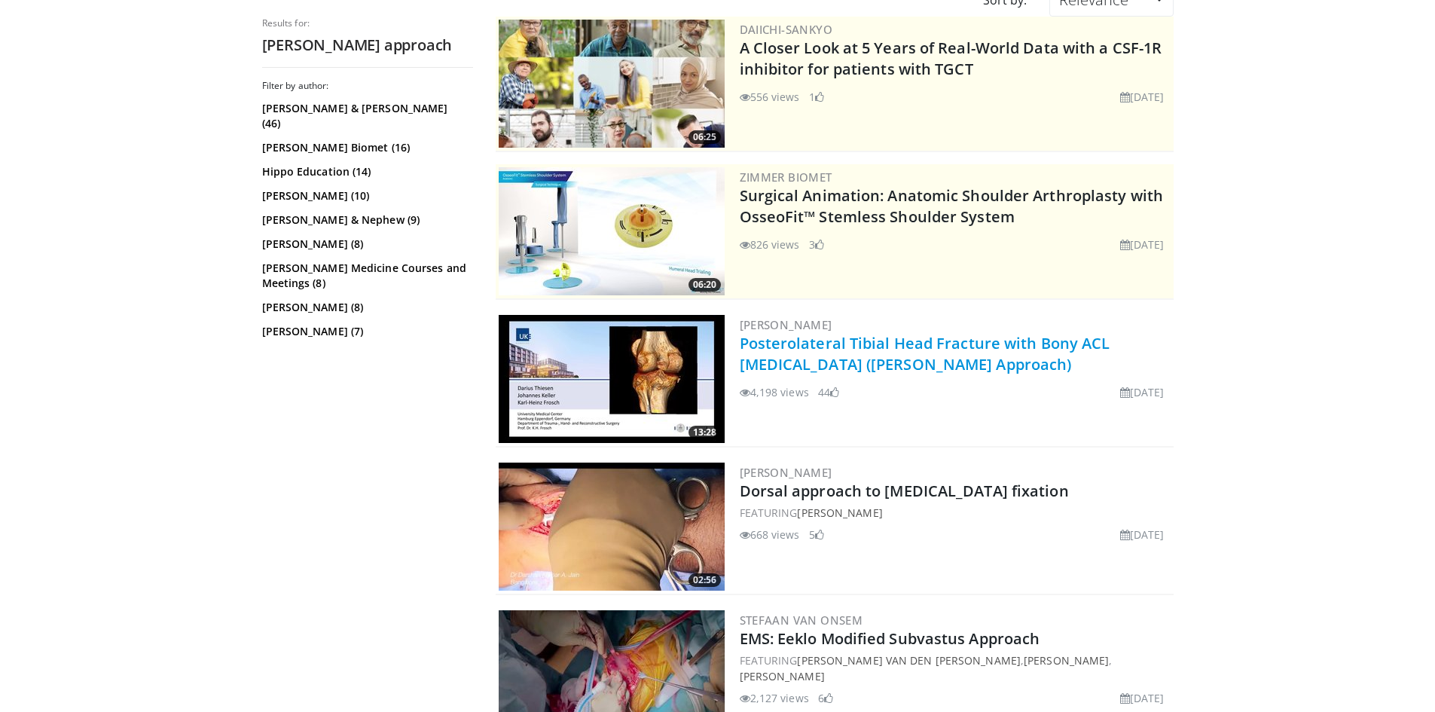
click at [790, 347] on link "Posterolateral Tibial Head Fracture with Bony ACL [MEDICAL_DATA] ([PERSON_NAME]…" at bounding box center [925, 353] width 371 height 41
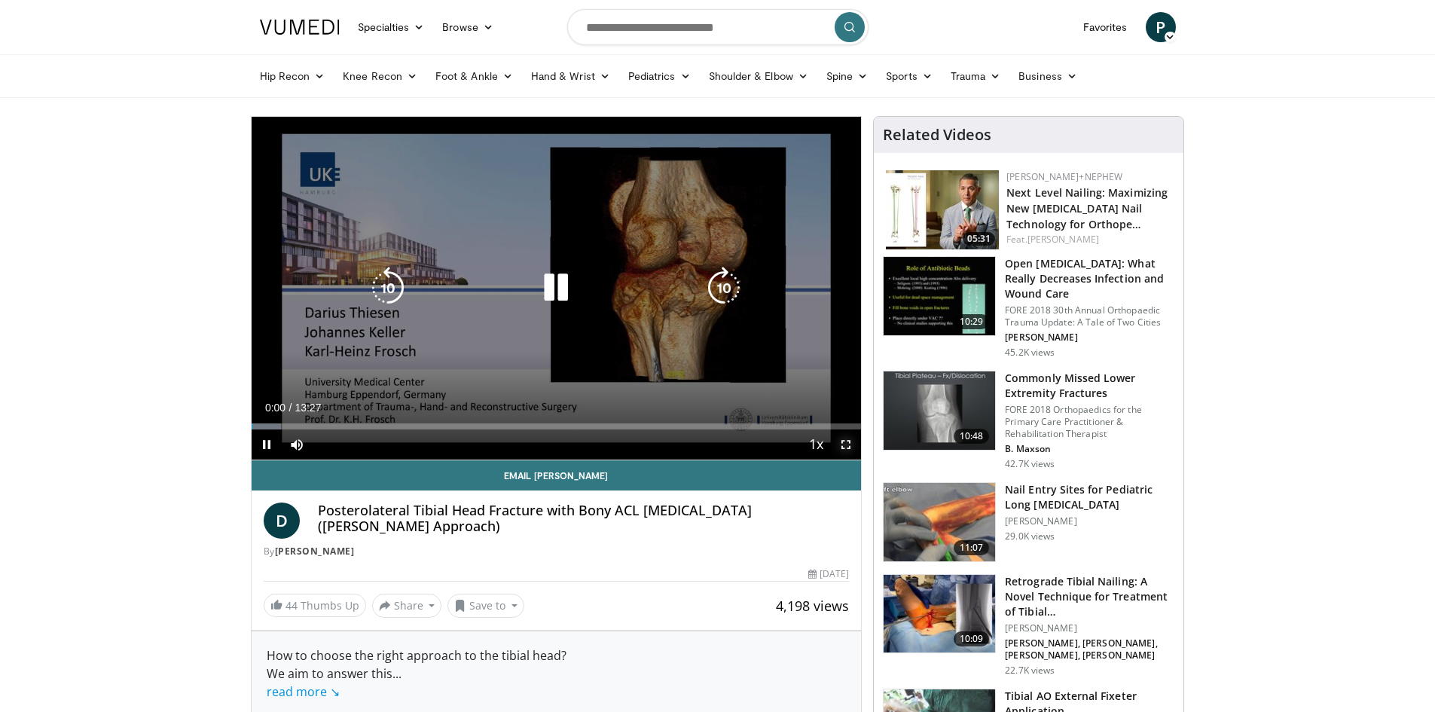
drag, startPoint x: 841, startPoint y: 446, endPoint x: 841, endPoint y: 511, distance: 64.8
click at [841, 445] on span "Video Player" at bounding box center [846, 444] width 30 height 30
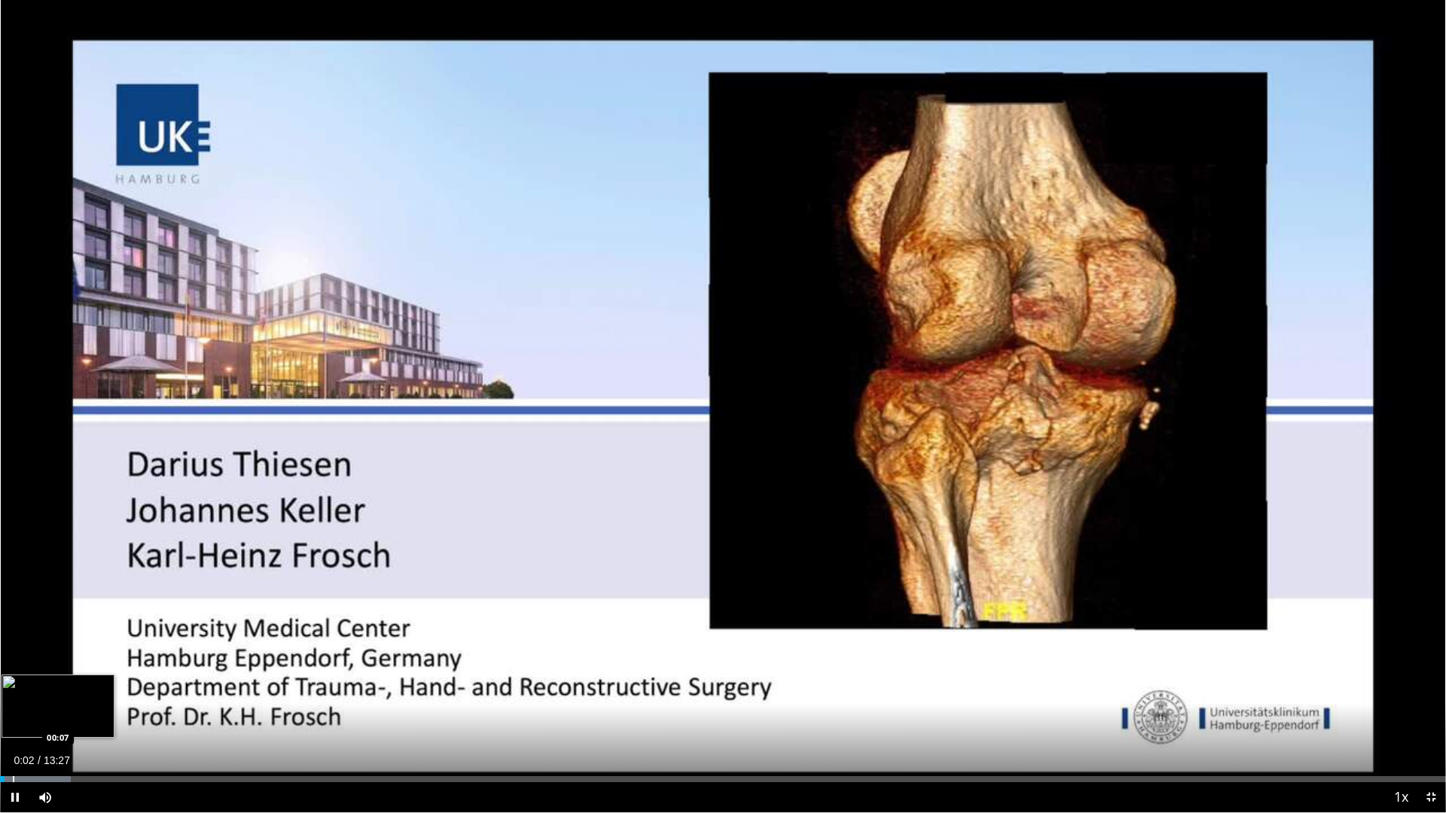
click at [14, 711] on div "Progress Bar" at bounding box center [14, 780] width 2 height 6
click at [32, 711] on div "Progress Bar" at bounding box center [33, 780] width 2 height 6
click at [42, 711] on div "Progress Bar" at bounding box center [43, 780] width 2 height 6
click at [52, 711] on span "Video Player" at bounding box center [45, 798] width 30 height 30
click at [60, 711] on div "Loaded : 7.44% 00:33 00:33" at bounding box center [723, 775] width 1446 height 14
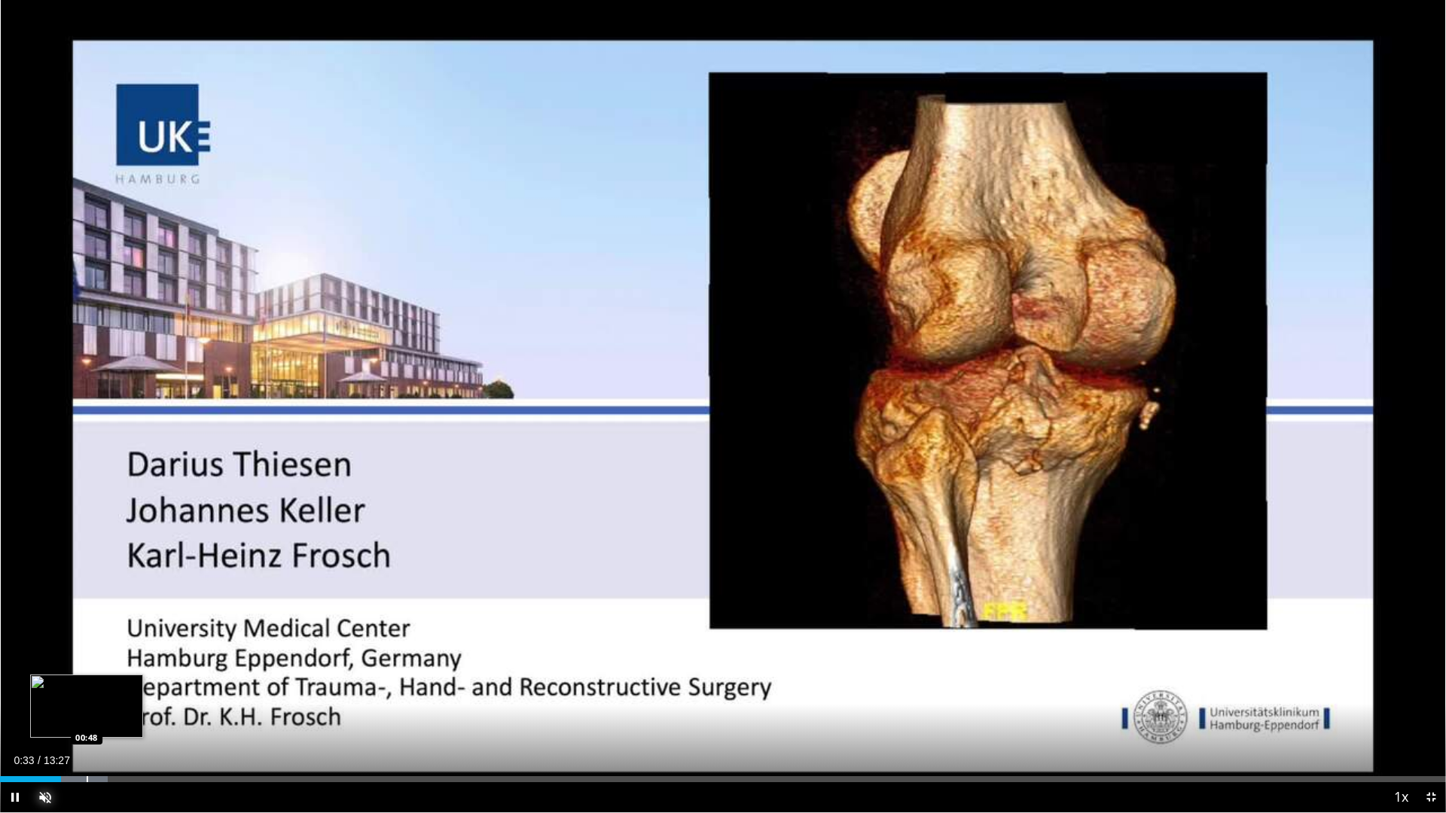
click at [87, 711] on div "Loaded : 7.44% 00:34 00:48" at bounding box center [723, 775] width 1446 height 14
click at [44, 711] on span "Video Player" at bounding box center [45, 798] width 30 height 30
click at [1434, 711] on span "Video Player" at bounding box center [1431, 798] width 30 height 30
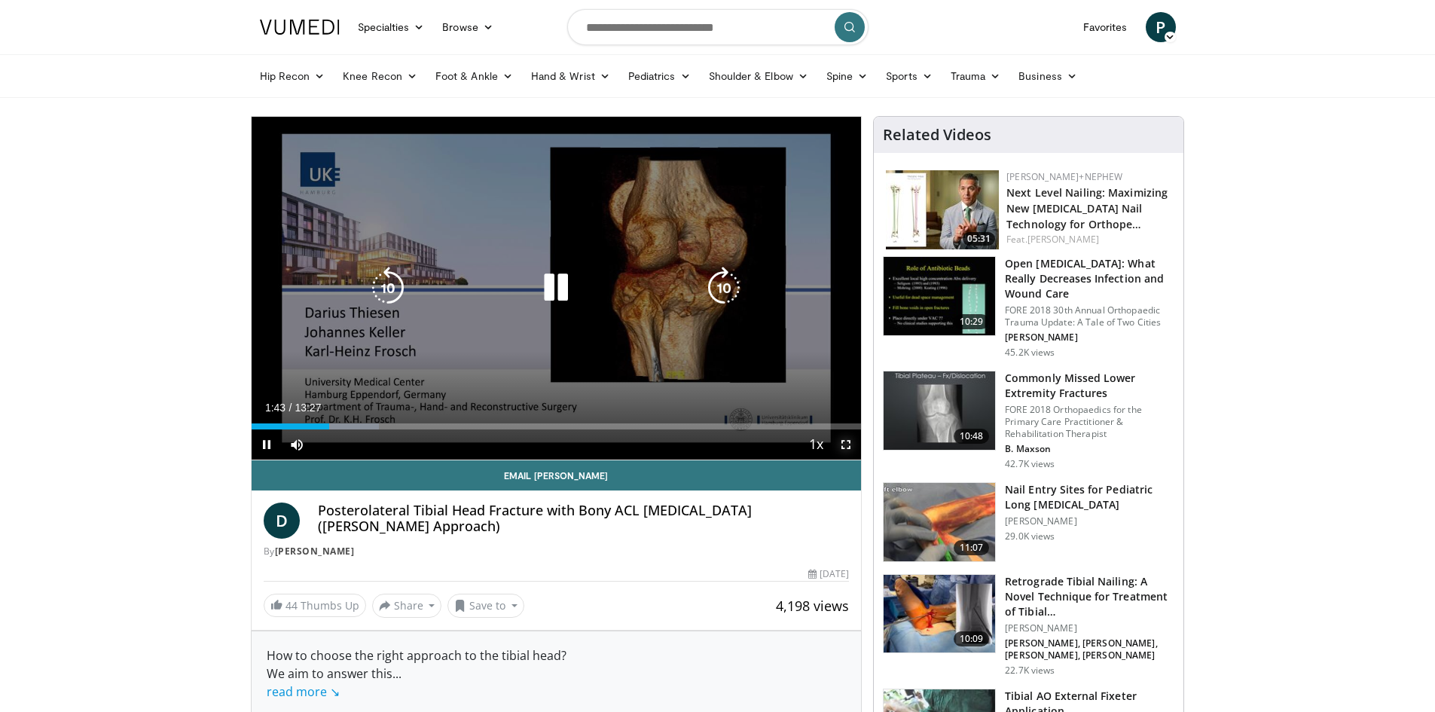
drag, startPoint x: 854, startPoint y: 444, endPoint x: 854, endPoint y: 509, distance: 65.5
click at [854, 444] on span "Video Player" at bounding box center [846, 444] width 30 height 30
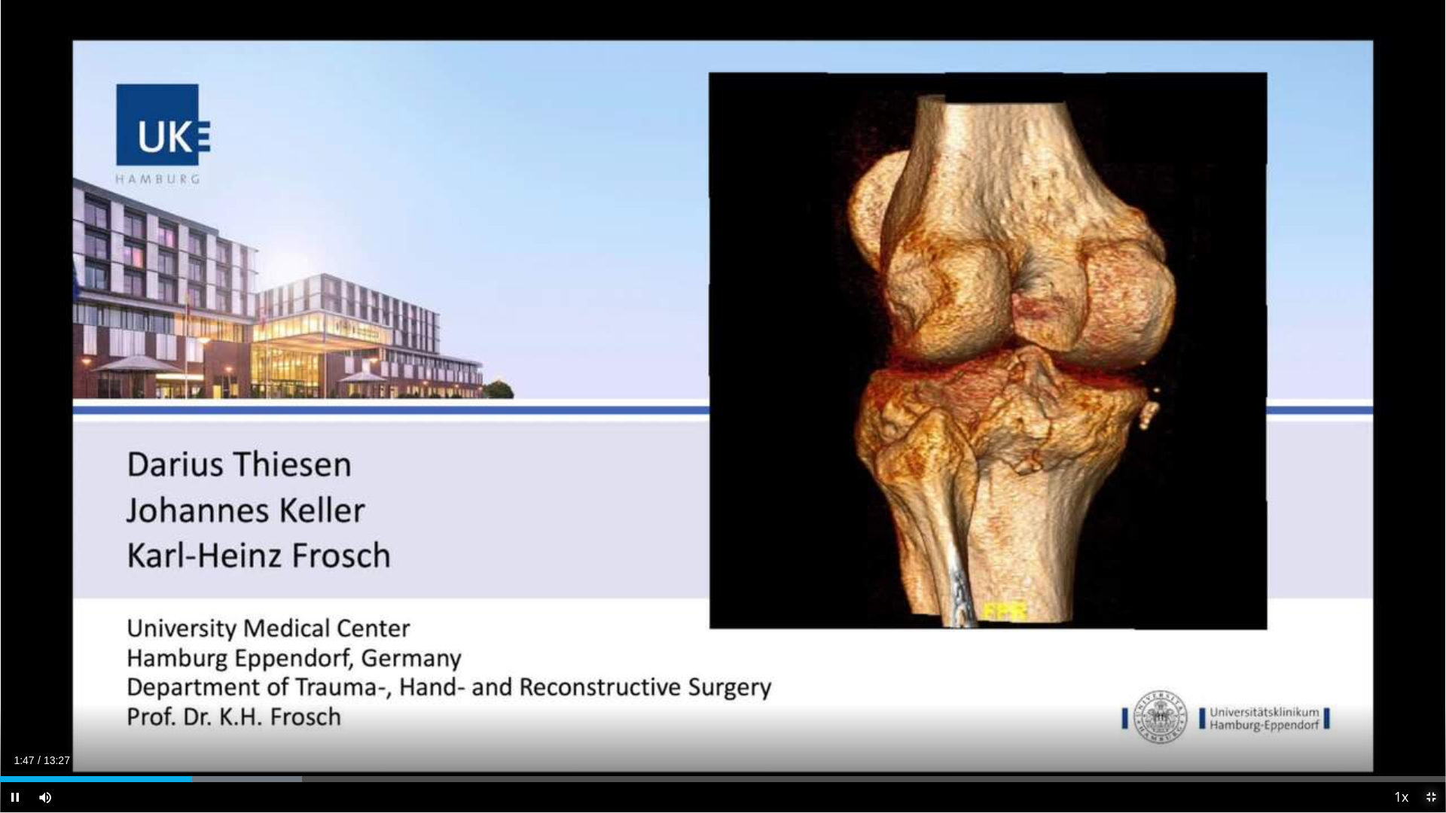
click at [1429, 711] on span "Video Player" at bounding box center [1431, 798] width 30 height 30
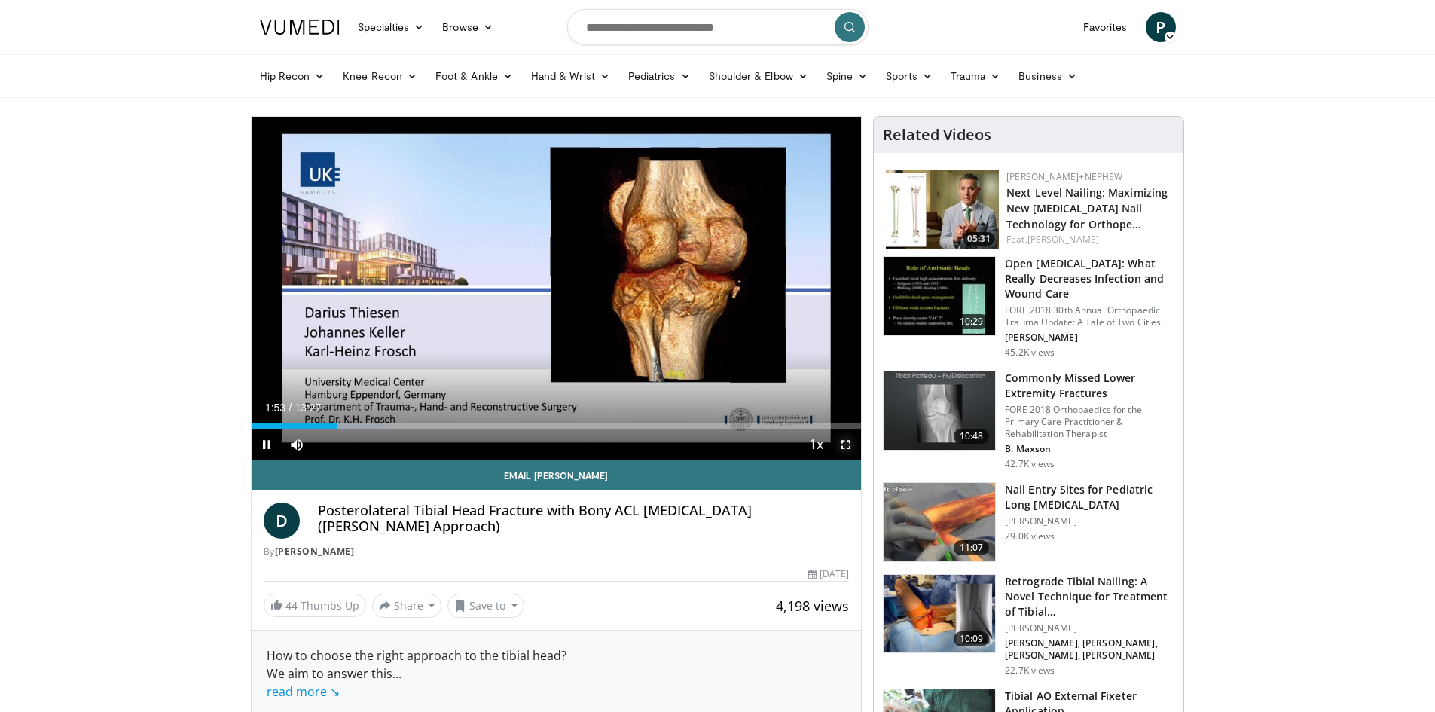
click at [849, 445] on span "Video Player" at bounding box center [846, 444] width 30 height 30
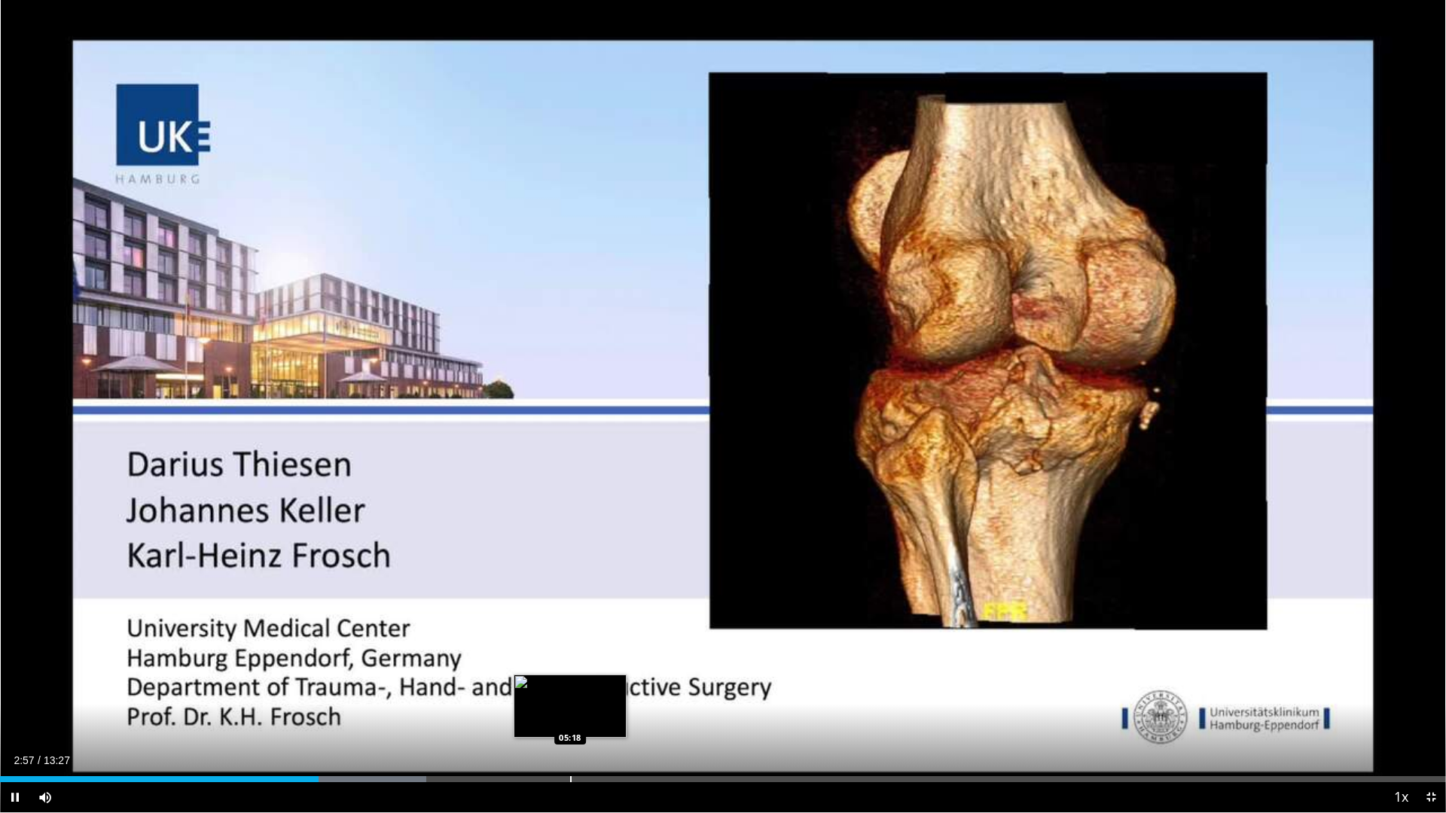
click at [570, 711] on div "Progress Bar" at bounding box center [571, 780] width 2 height 6
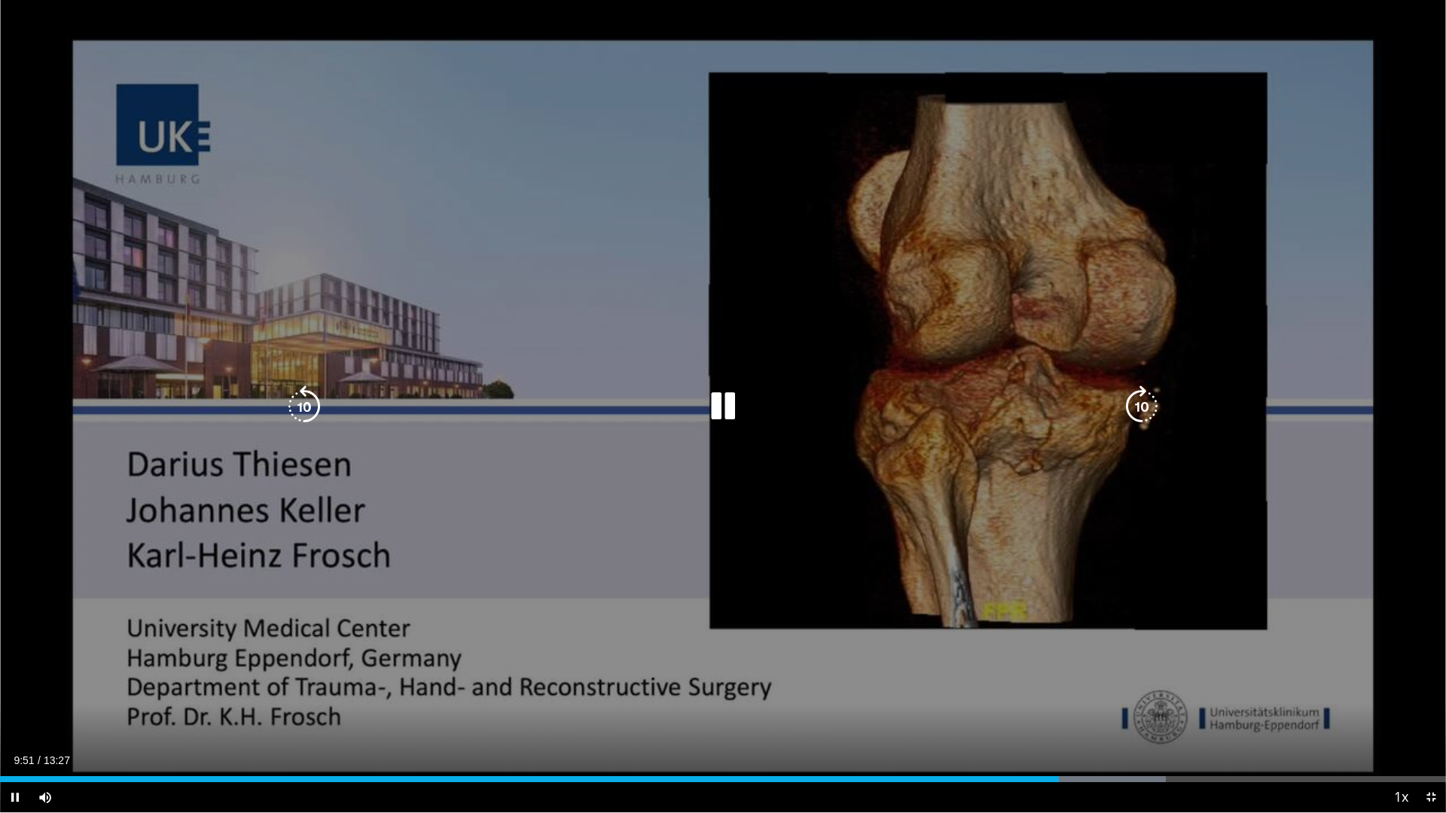
click at [727, 415] on icon "Video Player" at bounding box center [723, 407] width 42 height 42
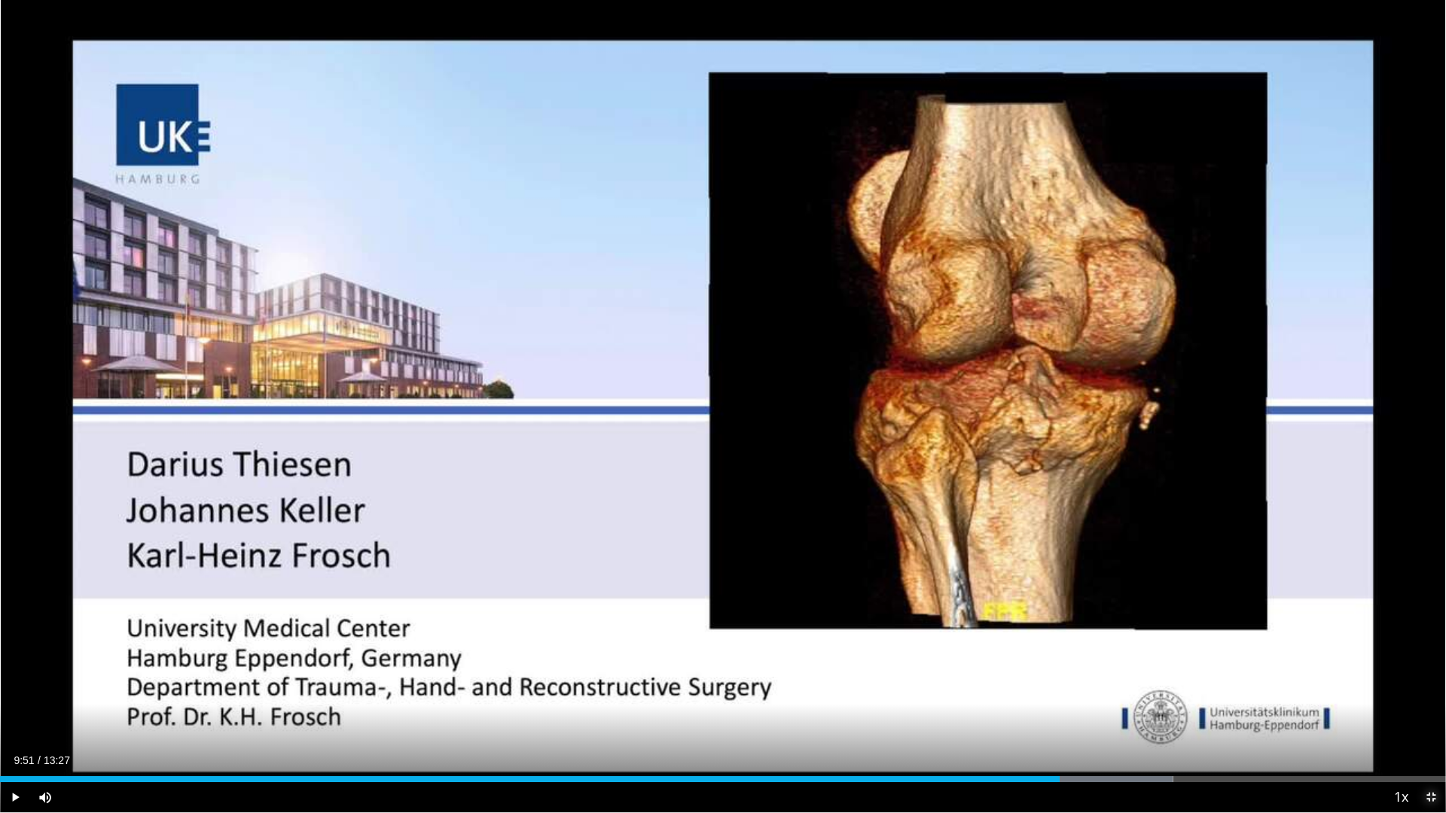
click at [1434, 711] on span "Video Player" at bounding box center [1431, 798] width 30 height 30
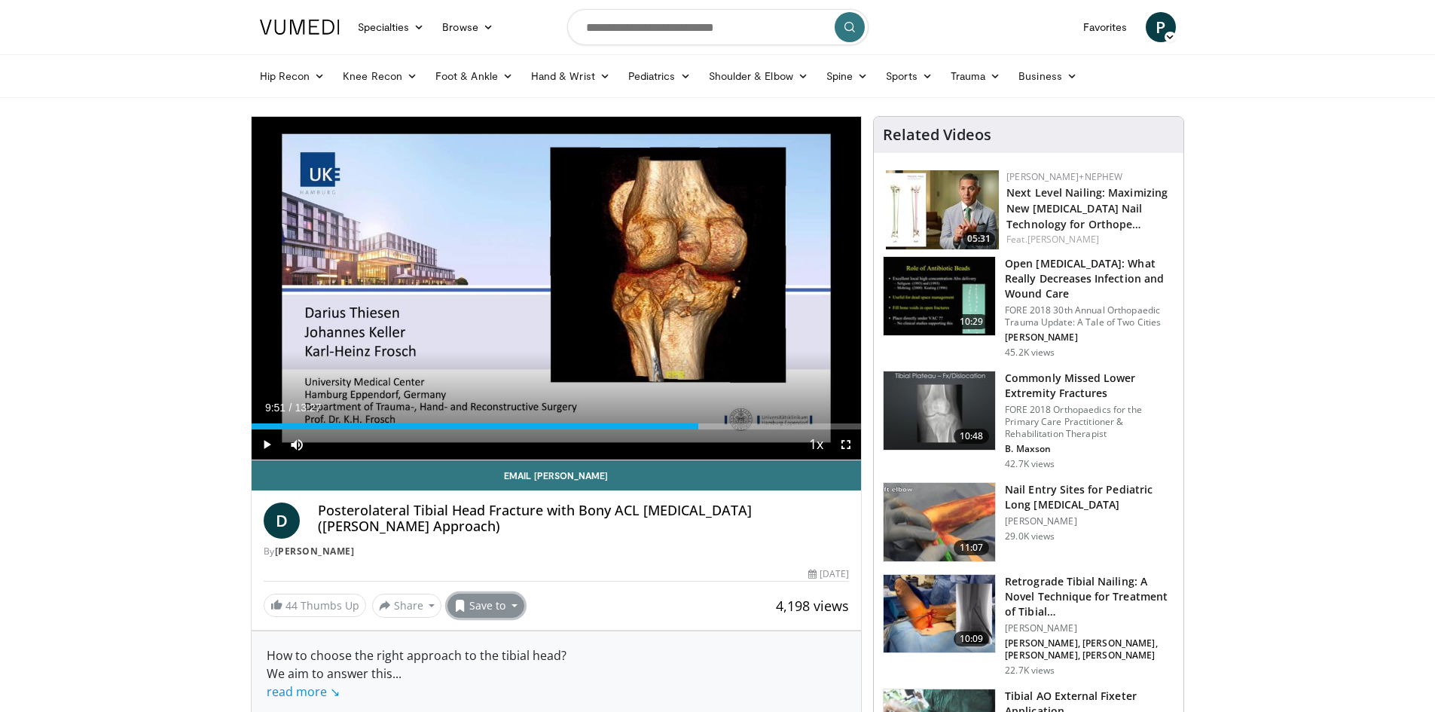
click at [500, 609] on button "Save to" at bounding box center [485, 605] width 77 height 24
click at [512, 636] on span "Add to Favorites" at bounding box center [512, 638] width 93 height 17
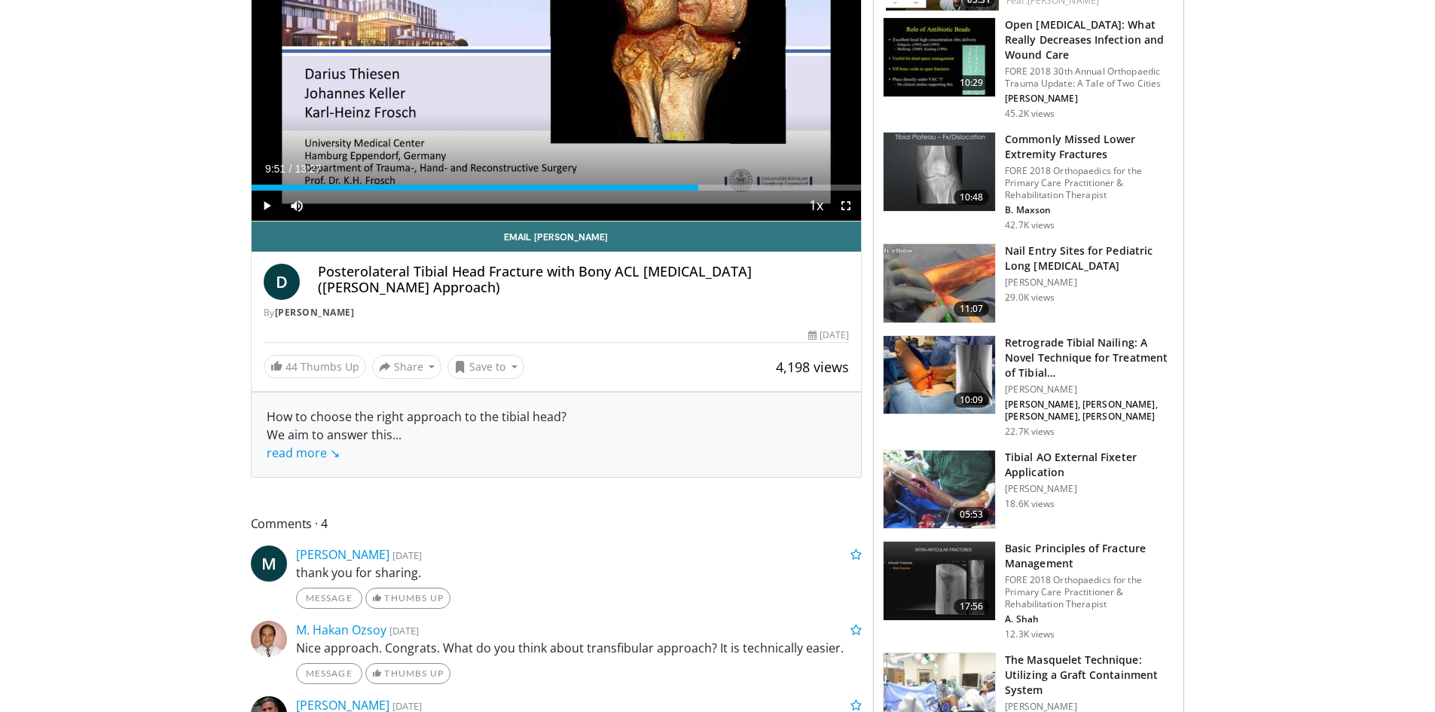
scroll to position [352, 0]
